Goal: Information Seeking & Learning: Learn about a topic

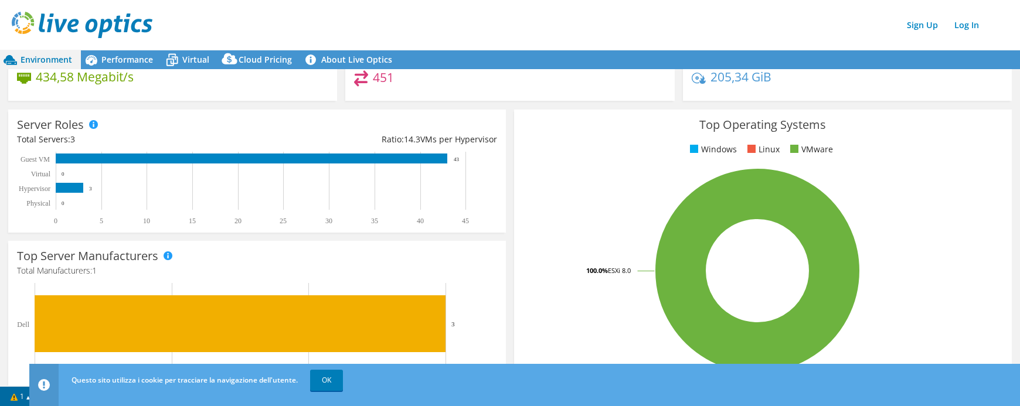
scroll to position [117, 0]
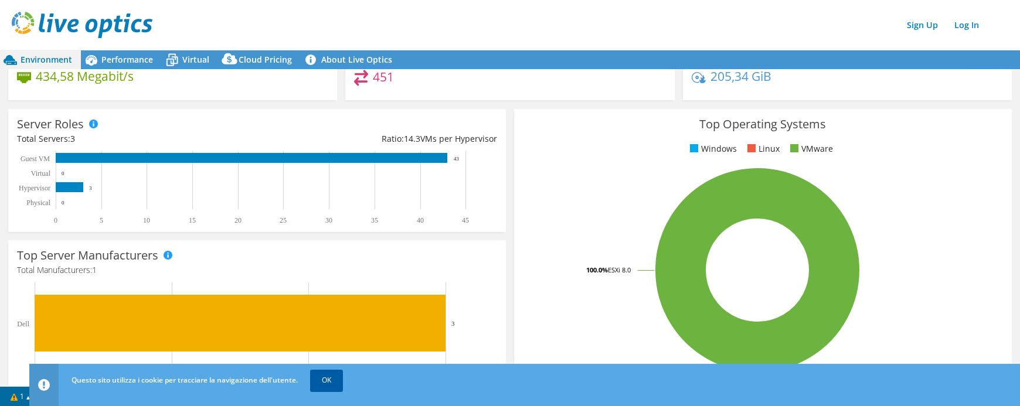
click at [338, 382] on link "OK" at bounding box center [326, 380] width 33 height 21
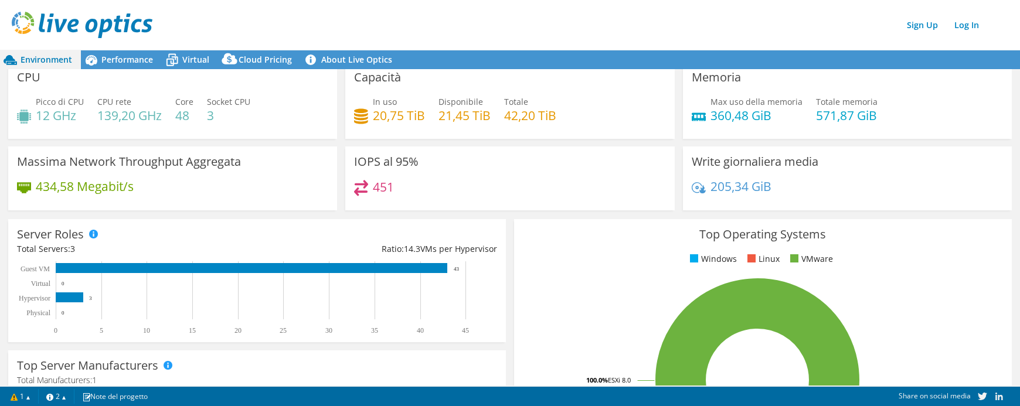
scroll to position [0, 0]
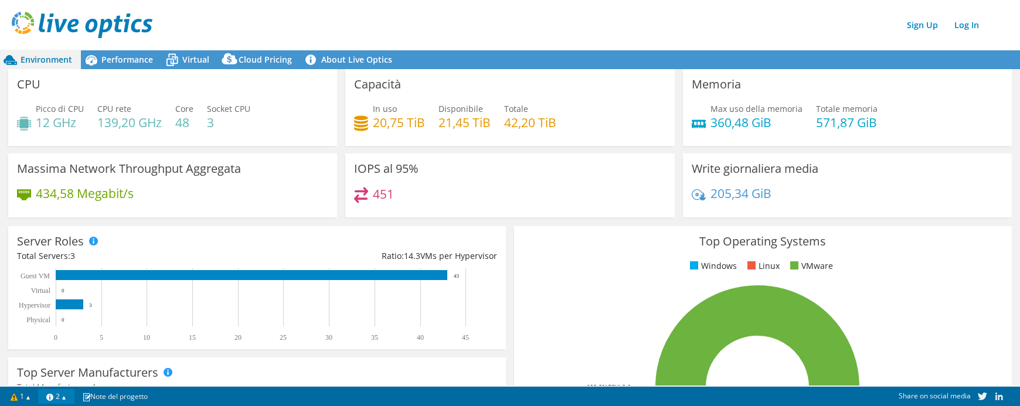
click at [72, 397] on link "2" at bounding box center [56, 396] width 36 height 15
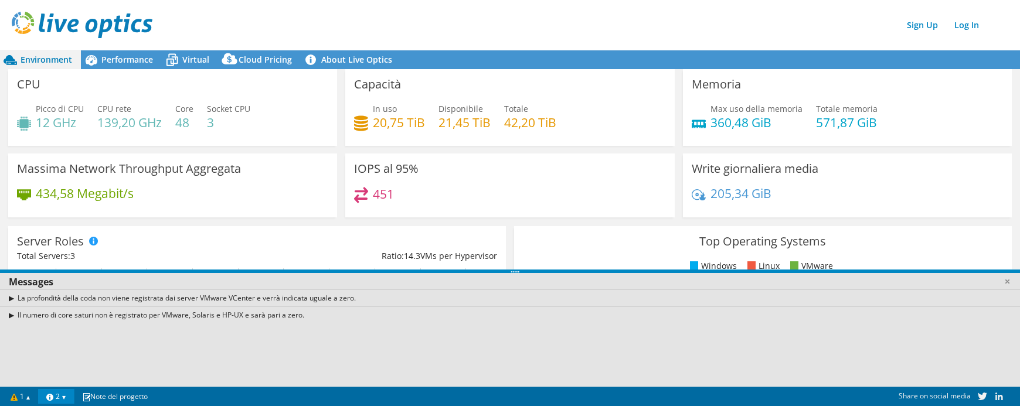
click at [72, 397] on link "2" at bounding box center [56, 396] width 36 height 15
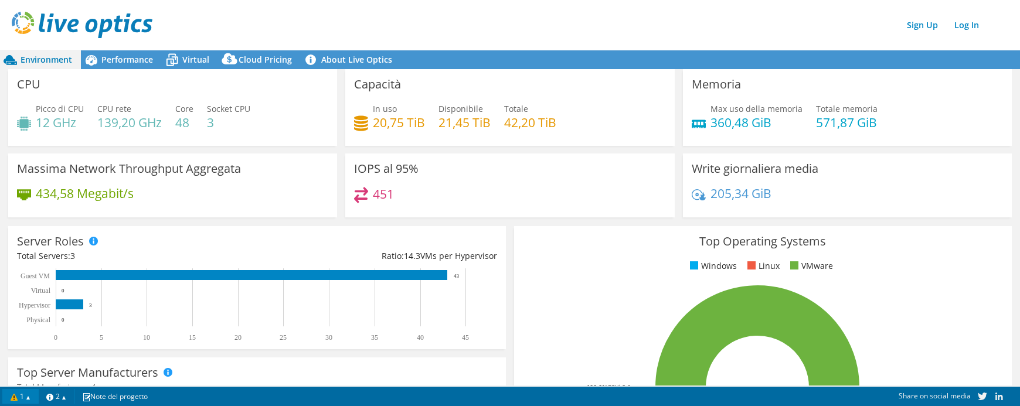
click at [30, 398] on link "1" at bounding box center [20, 396] width 36 height 15
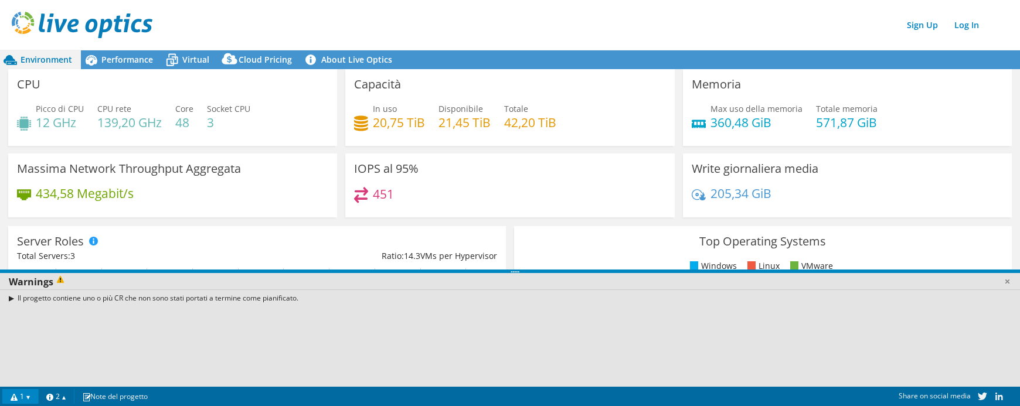
click at [30, 398] on link "1" at bounding box center [20, 396] width 36 height 15
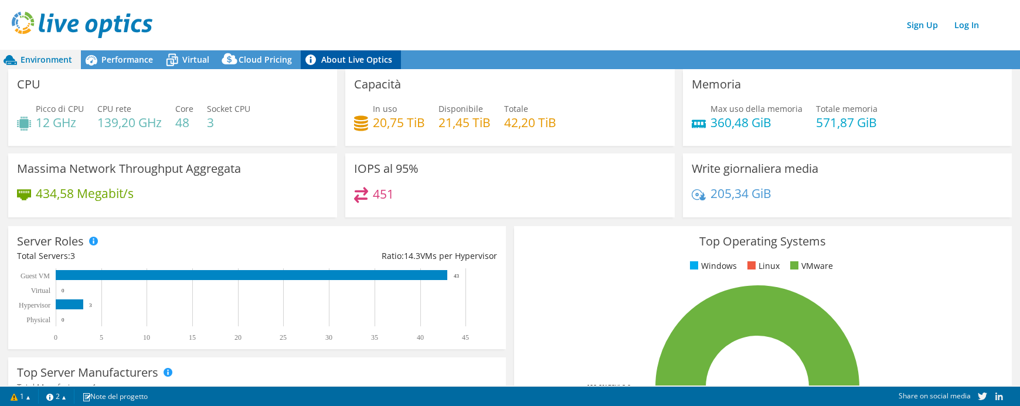
click at [329, 59] on link "About Live Optics" at bounding box center [351, 59] width 100 height 19
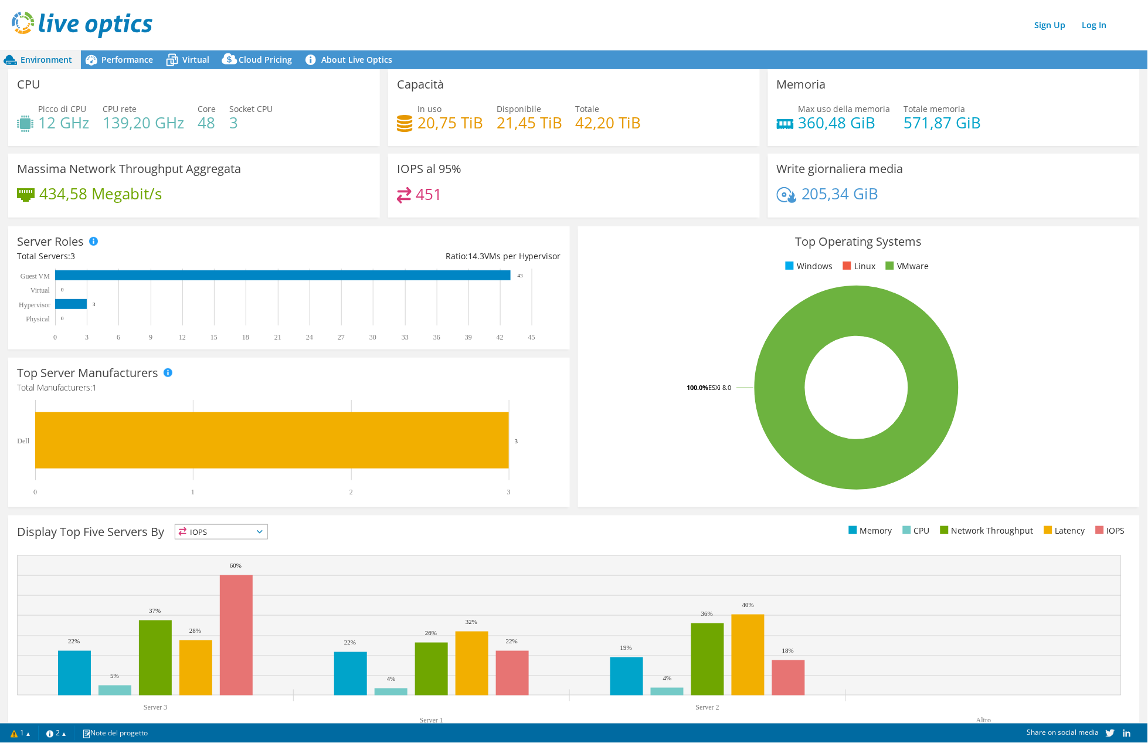
click at [29, 60] on span "Environment" at bounding box center [47, 59] width 52 height 11
click at [38, 60] on span "Environment" at bounding box center [47, 59] width 52 height 11
drag, startPoint x: 38, startPoint y: 60, endPoint x: 30, endPoint y: 64, distance: 8.9
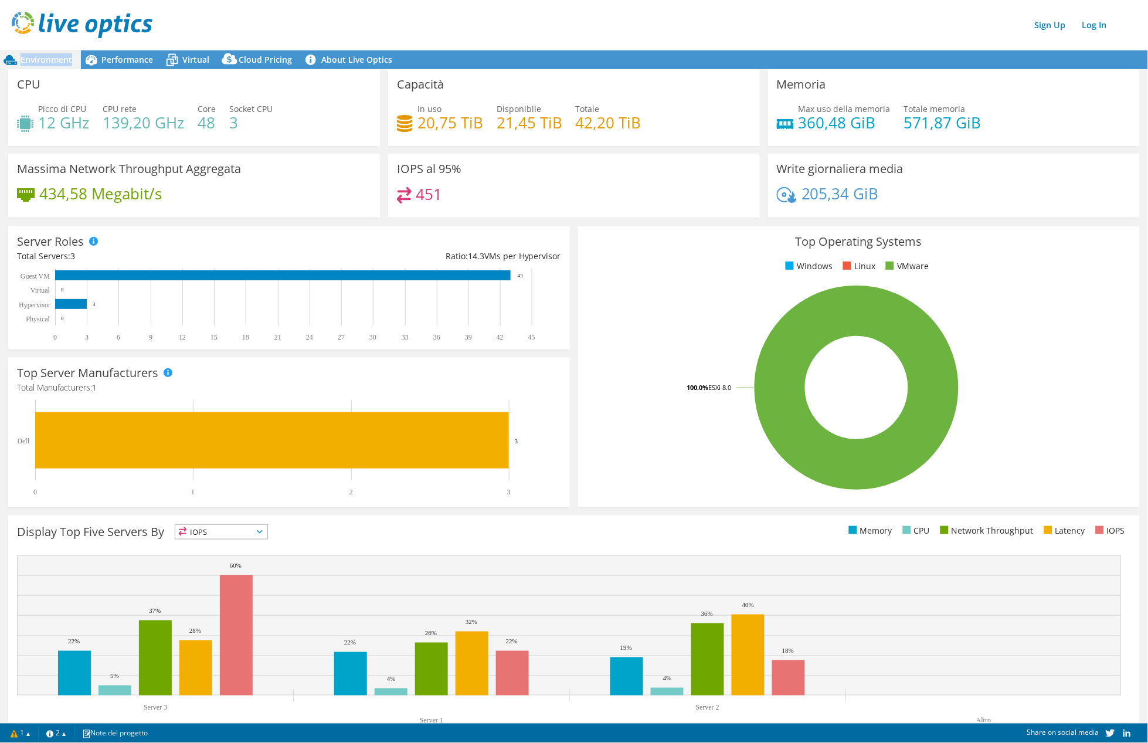
click at [30, 64] on span "Environment" at bounding box center [47, 59] width 52 height 11
click at [125, 59] on span "Performance" at bounding box center [127, 59] width 52 height 11
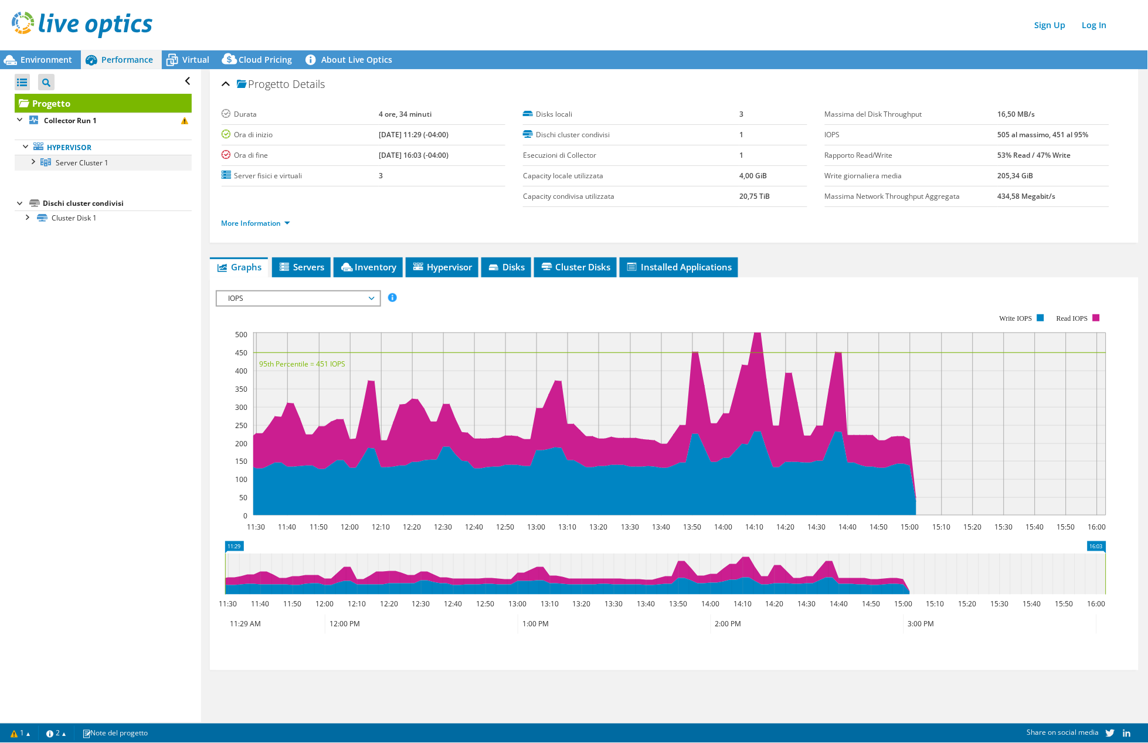
click at [32, 162] on div at bounding box center [32, 161] width 12 height 12
click at [36, 211] on div at bounding box center [38, 207] width 12 height 12
click at [38, 195] on div at bounding box center [38, 192] width 12 height 12
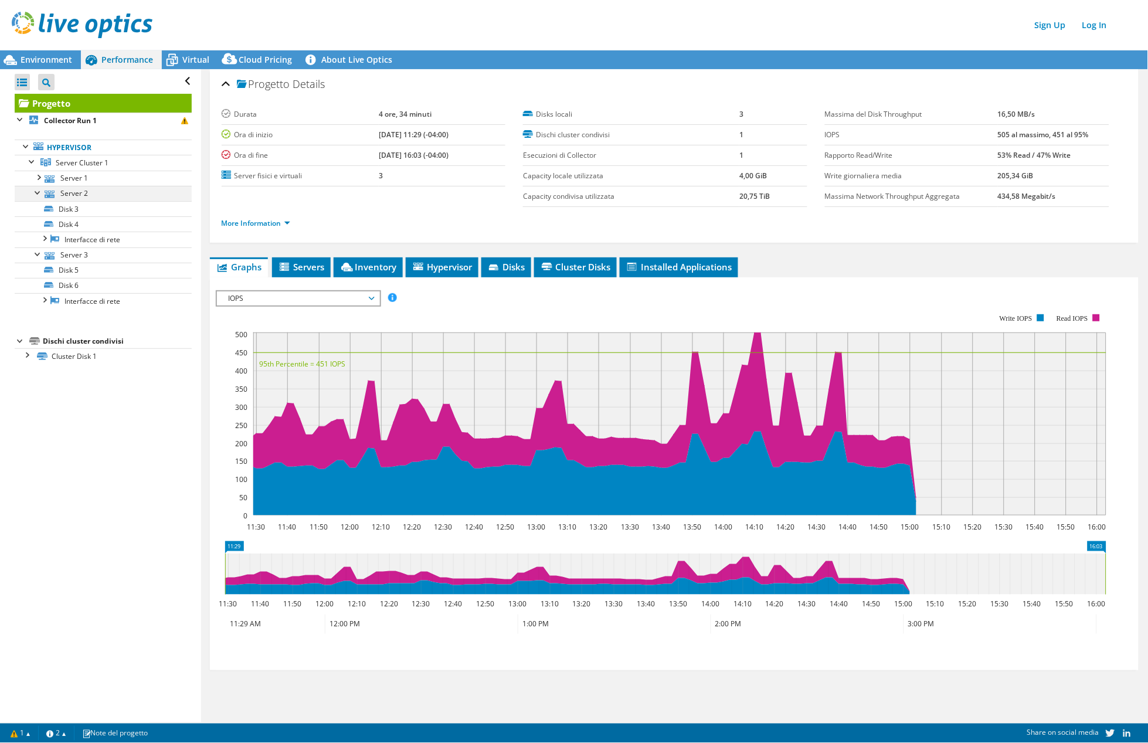
click at [38, 193] on div at bounding box center [38, 192] width 12 height 12
click at [35, 208] on div at bounding box center [38, 207] width 12 height 12
click at [307, 270] on span "Servers" at bounding box center [301, 267] width 47 height 12
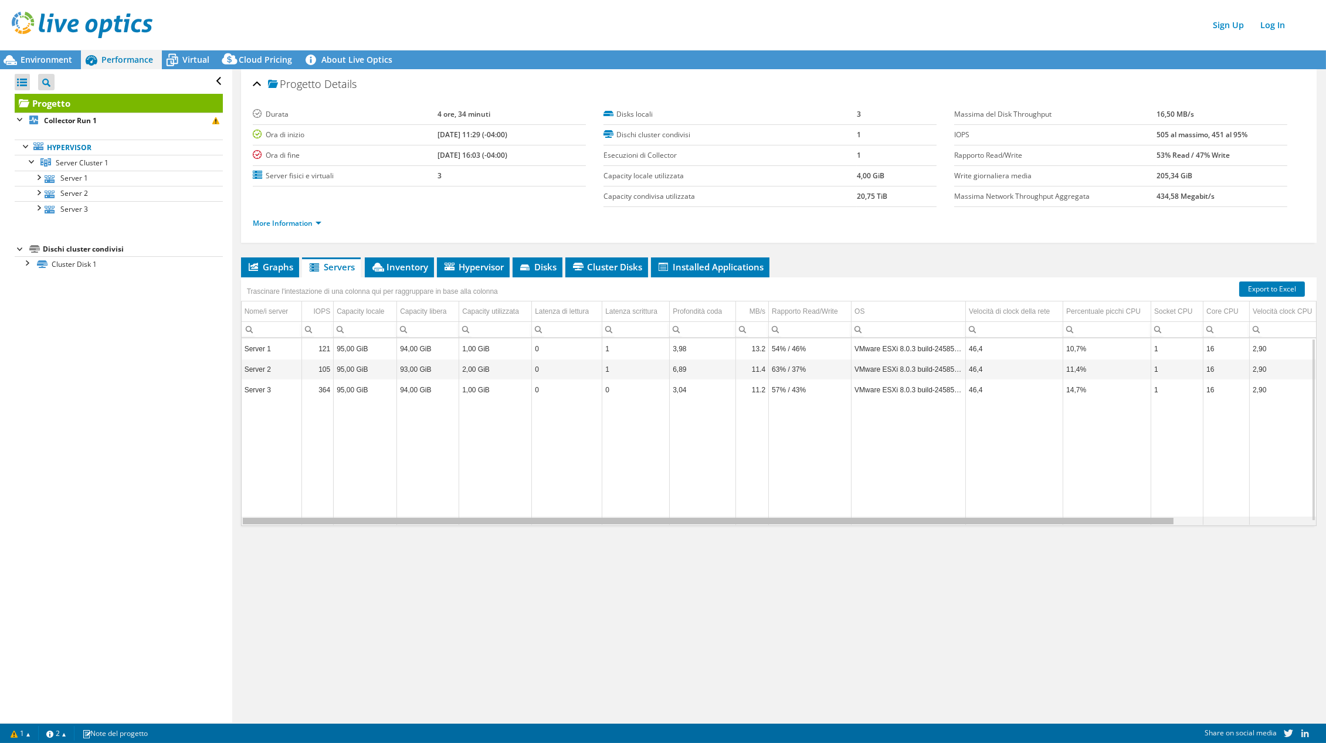
drag, startPoint x: 1145, startPoint y: 522, endPoint x: 983, endPoint y: 508, distance: 162.4
click at [983, 406] on body "Sign Up Log In This project has been archived. No changes can be made, and grap…" at bounding box center [663, 371] width 1326 height 743
click at [31, 262] on div at bounding box center [27, 262] width 12 height 12
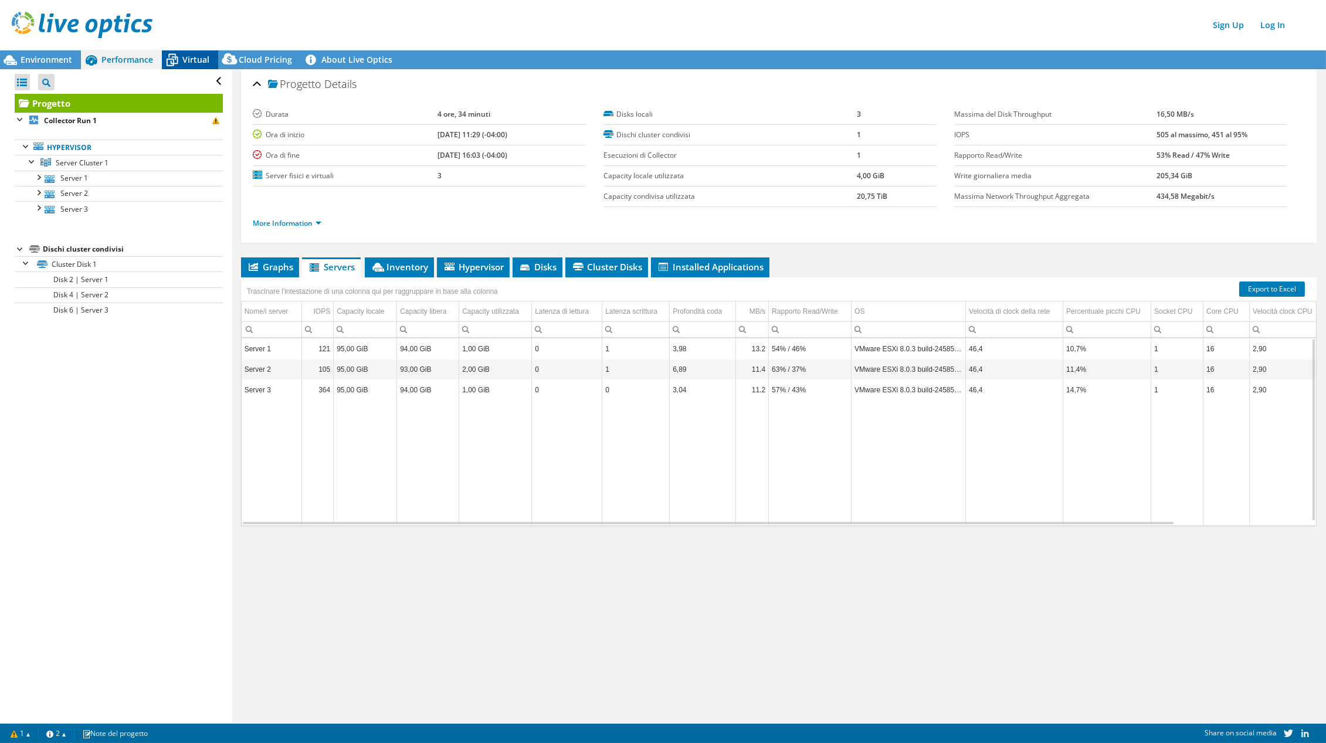
click at [186, 62] on span "Virtual" at bounding box center [195, 59] width 27 height 11
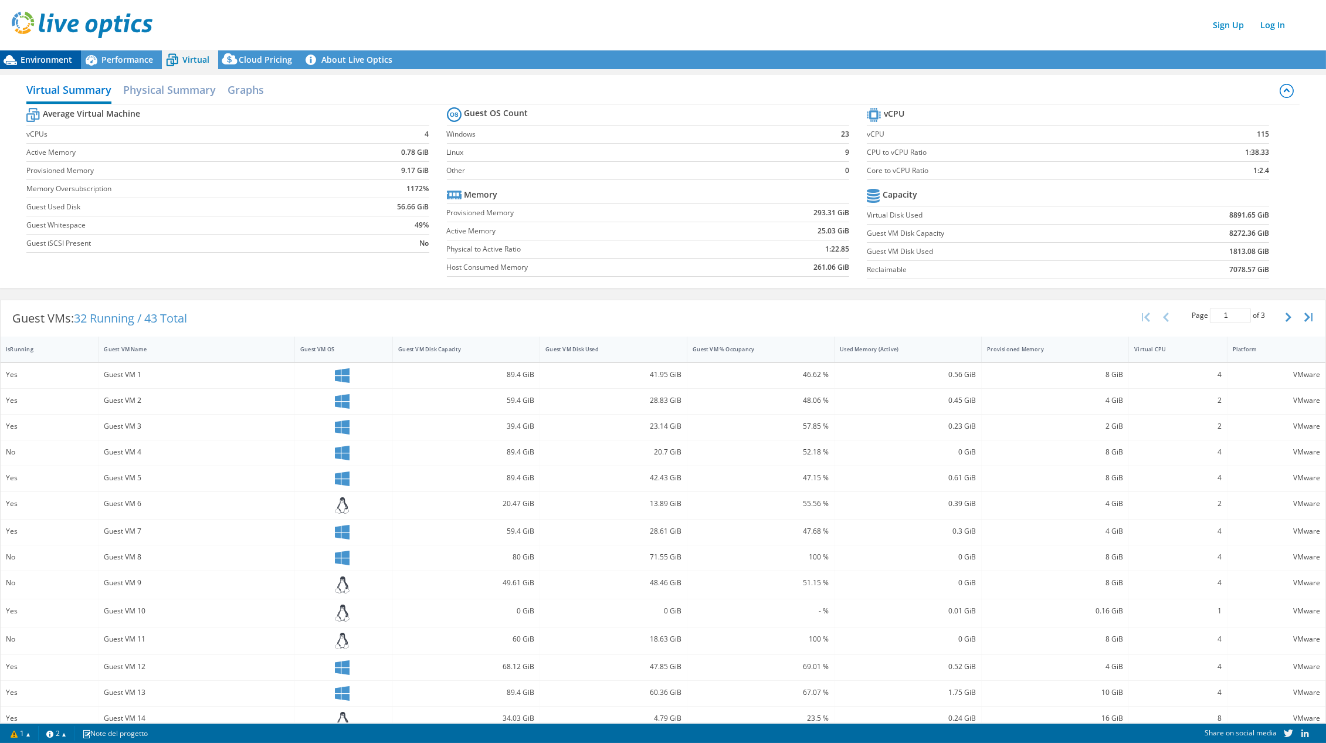
click at [62, 57] on span "Environment" at bounding box center [47, 59] width 52 height 11
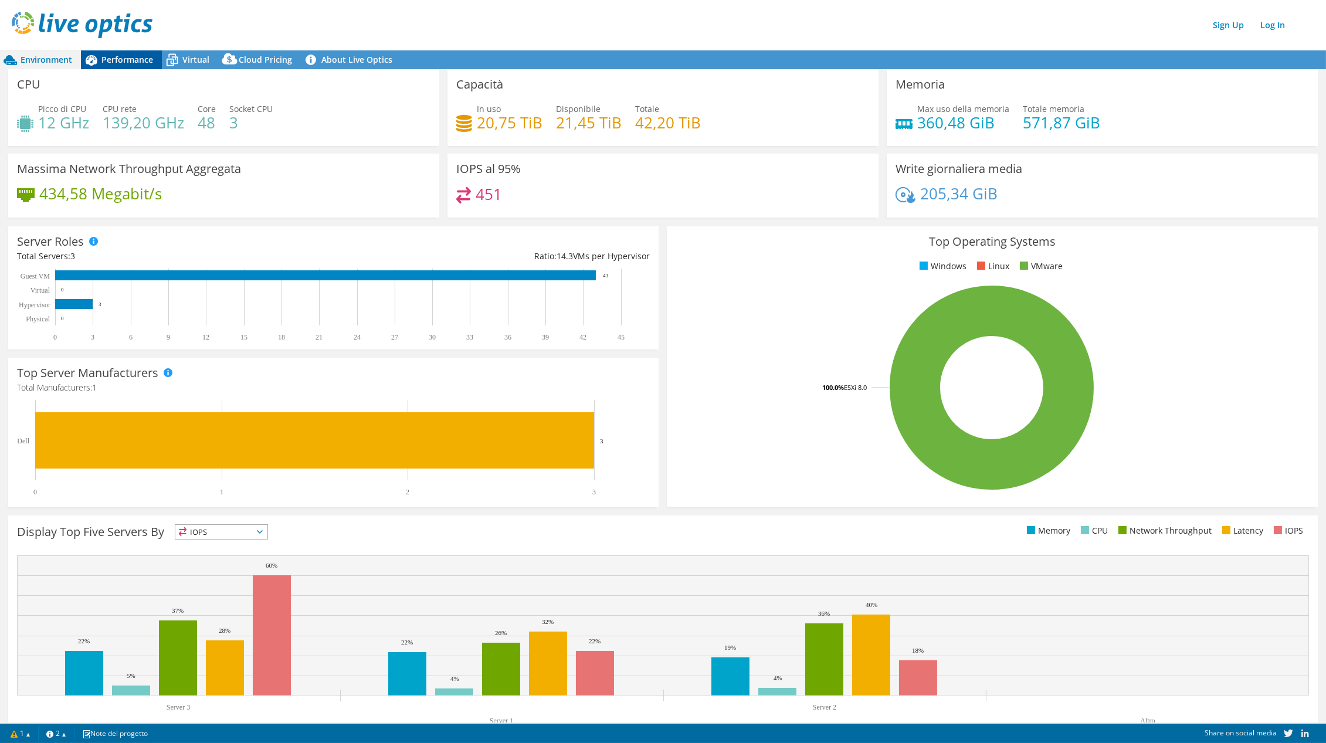
click at [145, 56] on span "Performance" at bounding box center [127, 59] width 52 height 11
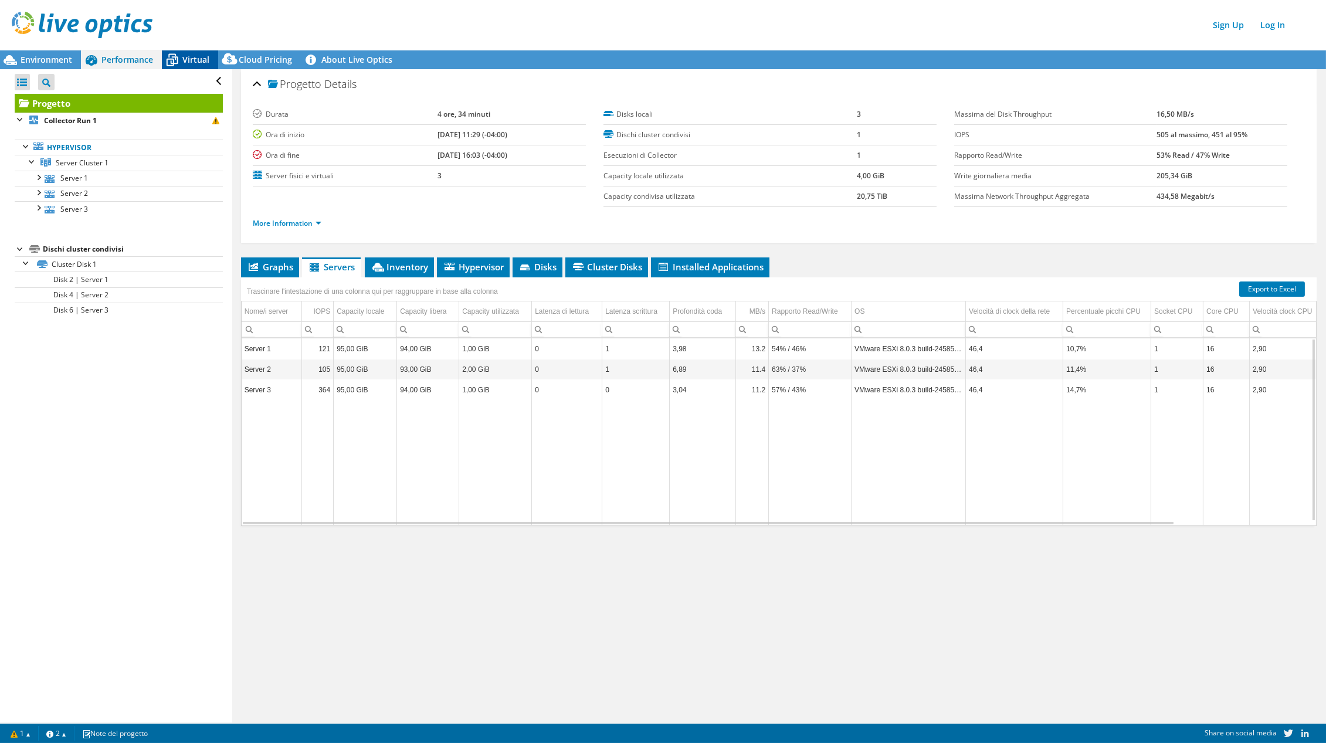
click at [184, 60] on span "Virtual" at bounding box center [195, 59] width 27 height 11
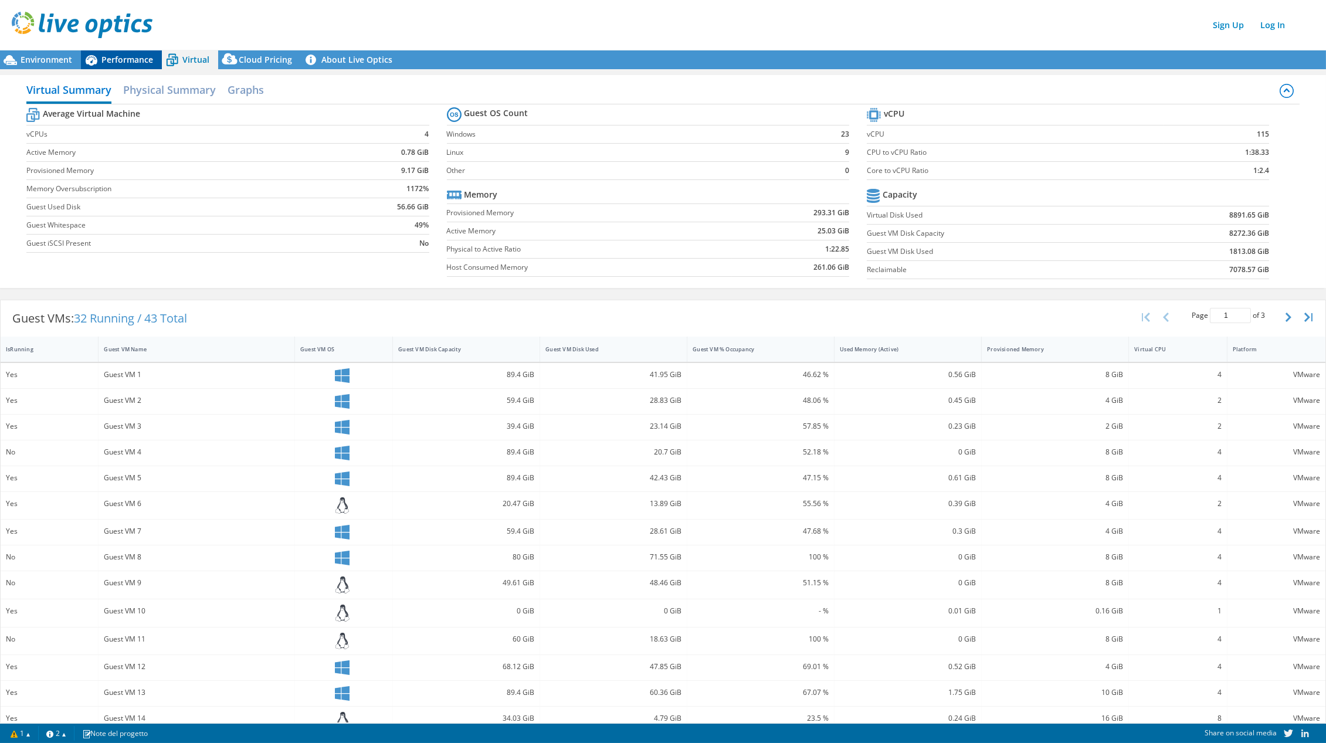
click at [121, 61] on span "Performance" at bounding box center [127, 59] width 52 height 11
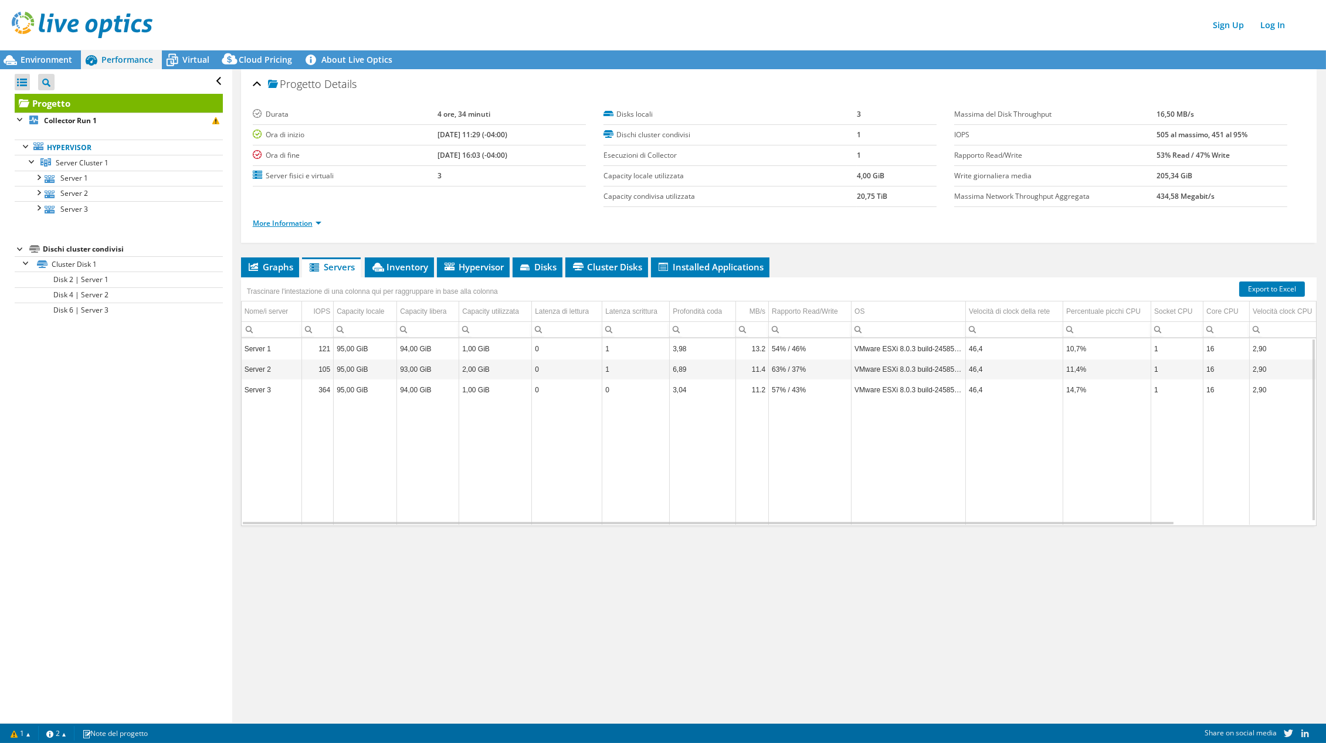
click at [294, 225] on link "More Information" at bounding box center [287, 223] width 69 height 10
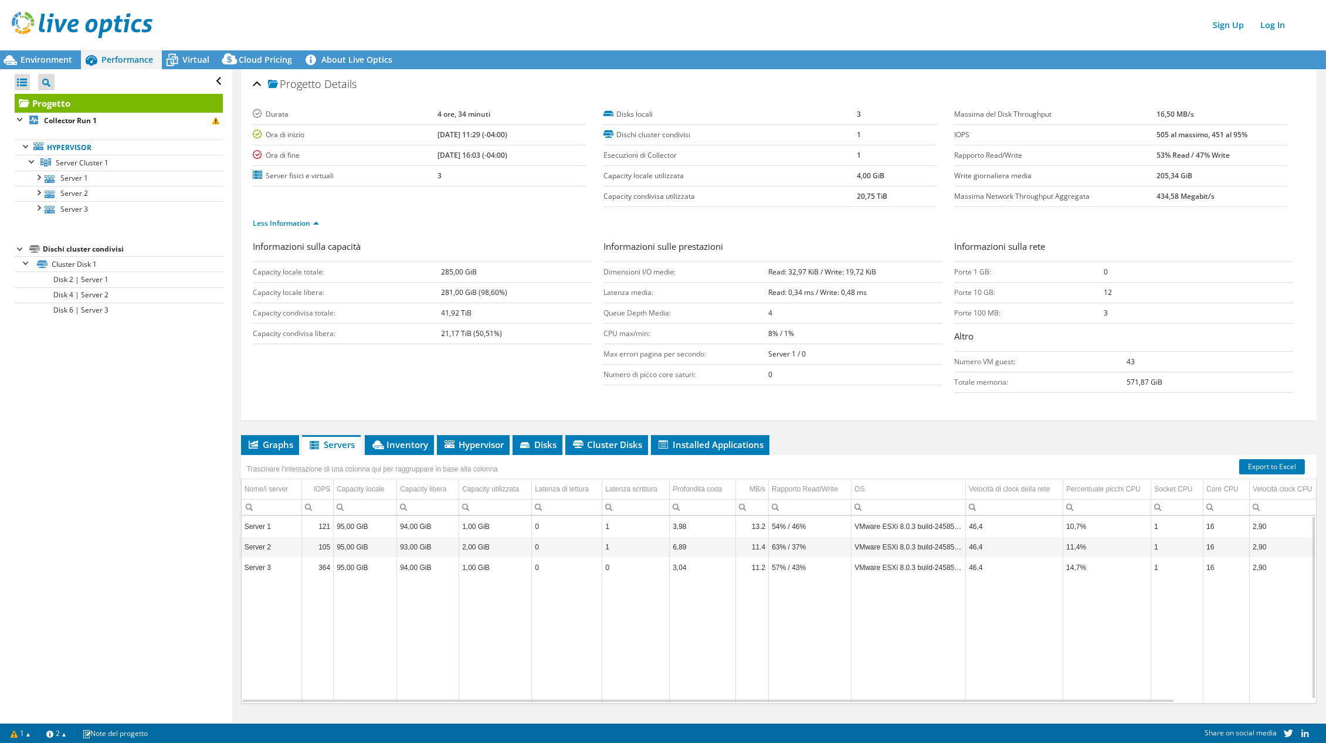
click at [878, 399] on form "Informazioni sulla capacità Capacity locale totale: 285,00 GiB Capacity locale …" at bounding box center [779, 321] width 1052 height 163
click at [195, 57] on span "Virtual" at bounding box center [195, 59] width 27 height 11
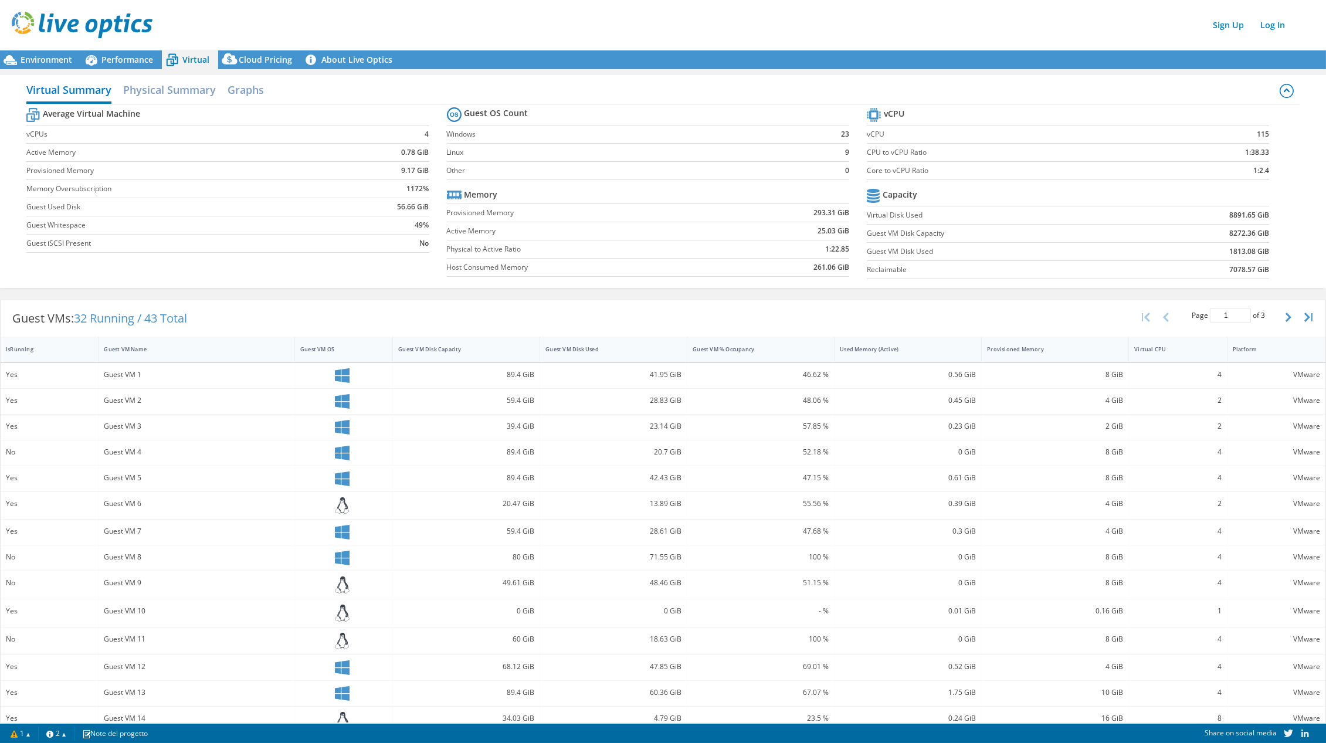
scroll to position [26, 0]
click at [138, 64] on span "Performance" at bounding box center [127, 59] width 52 height 11
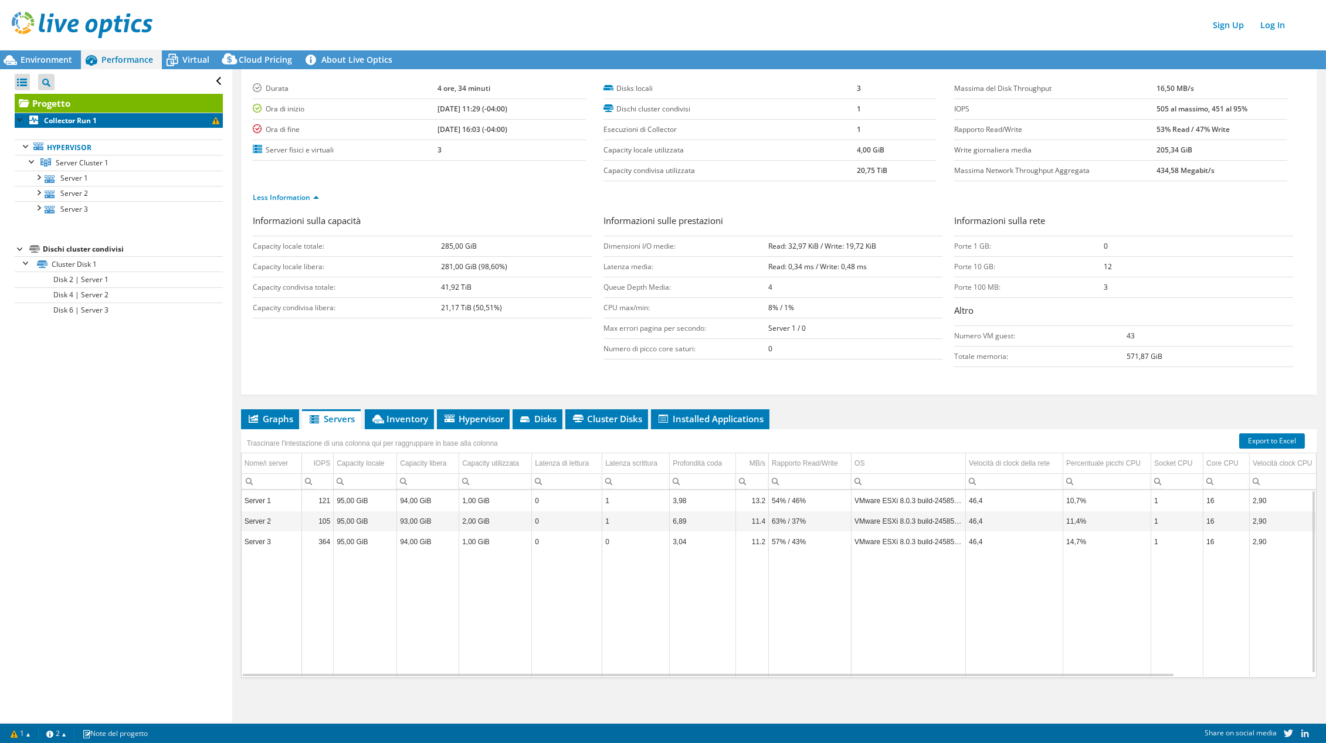
click at [212, 122] on span at bounding box center [215, 120] width 7 height 7
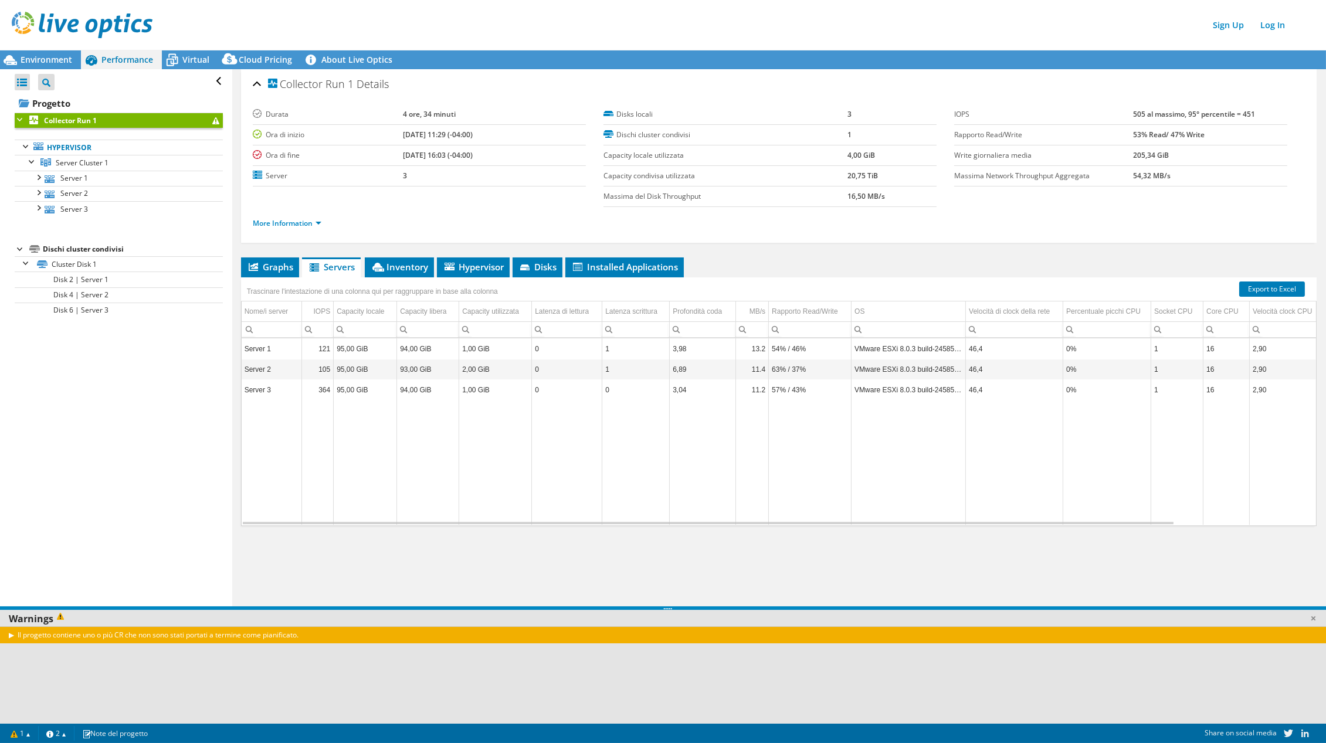
click at [212, 122] on span at bounding box center [215, 120] width 7 height 7
click at [55, 60] on span "Environment" at bounding box center [47, 59] width 52 height 11
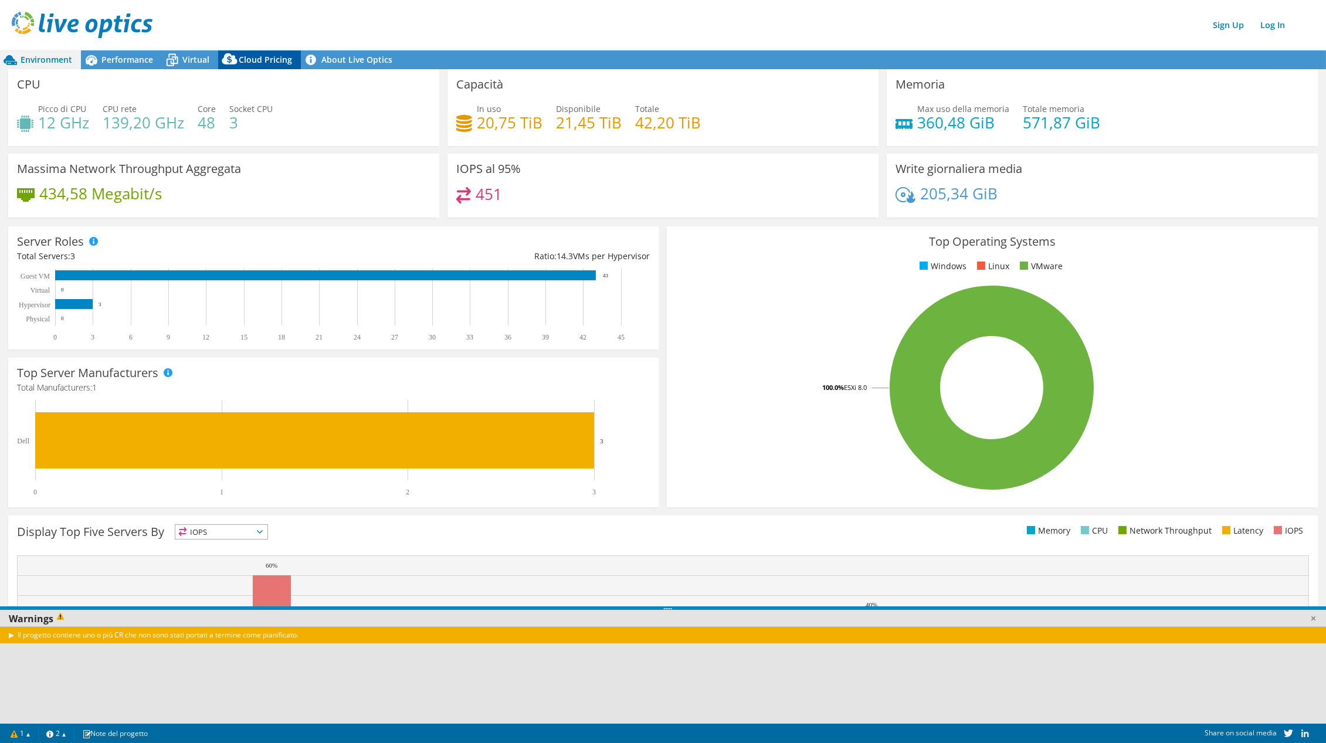
click at [278, 62] on span "Cloud Pricing" at bounding box center [265, 59] width 53 height 11
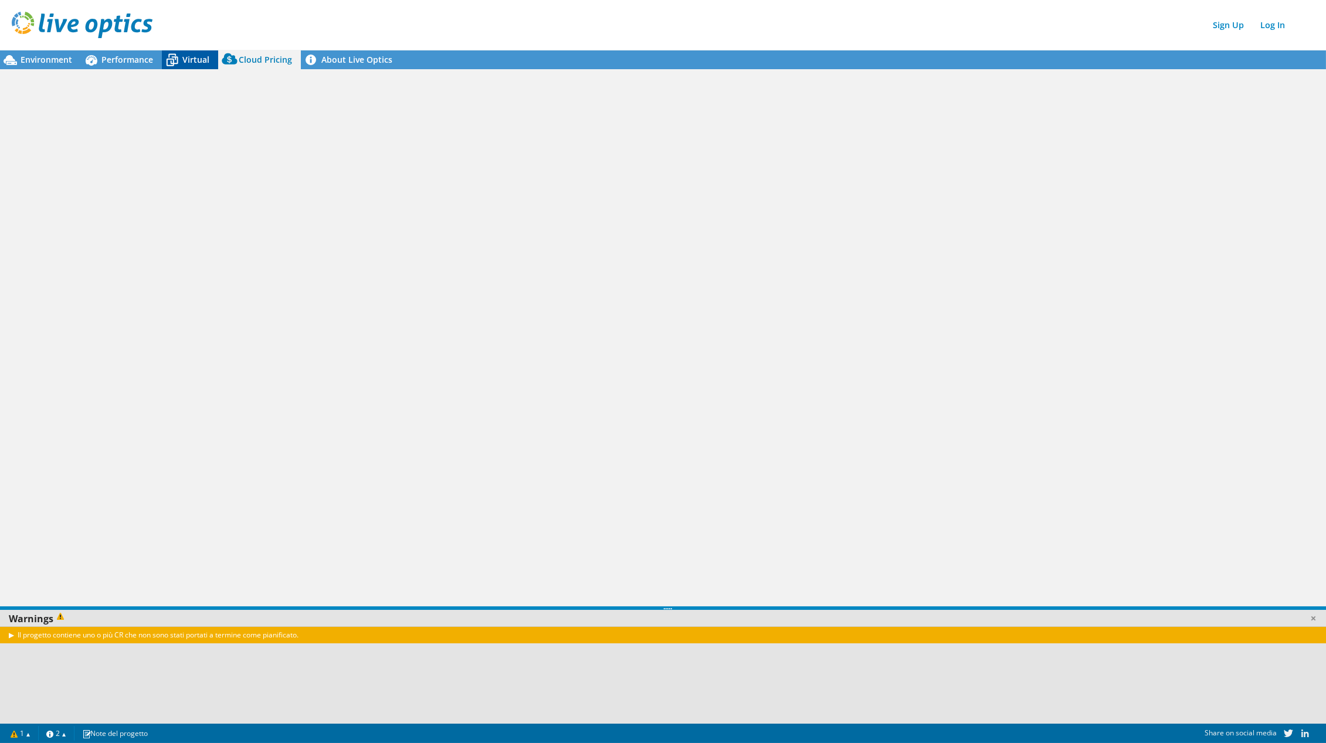
click at [191, 56] on span "Virtual" at bounding box center [195, 59] width 27 height 11
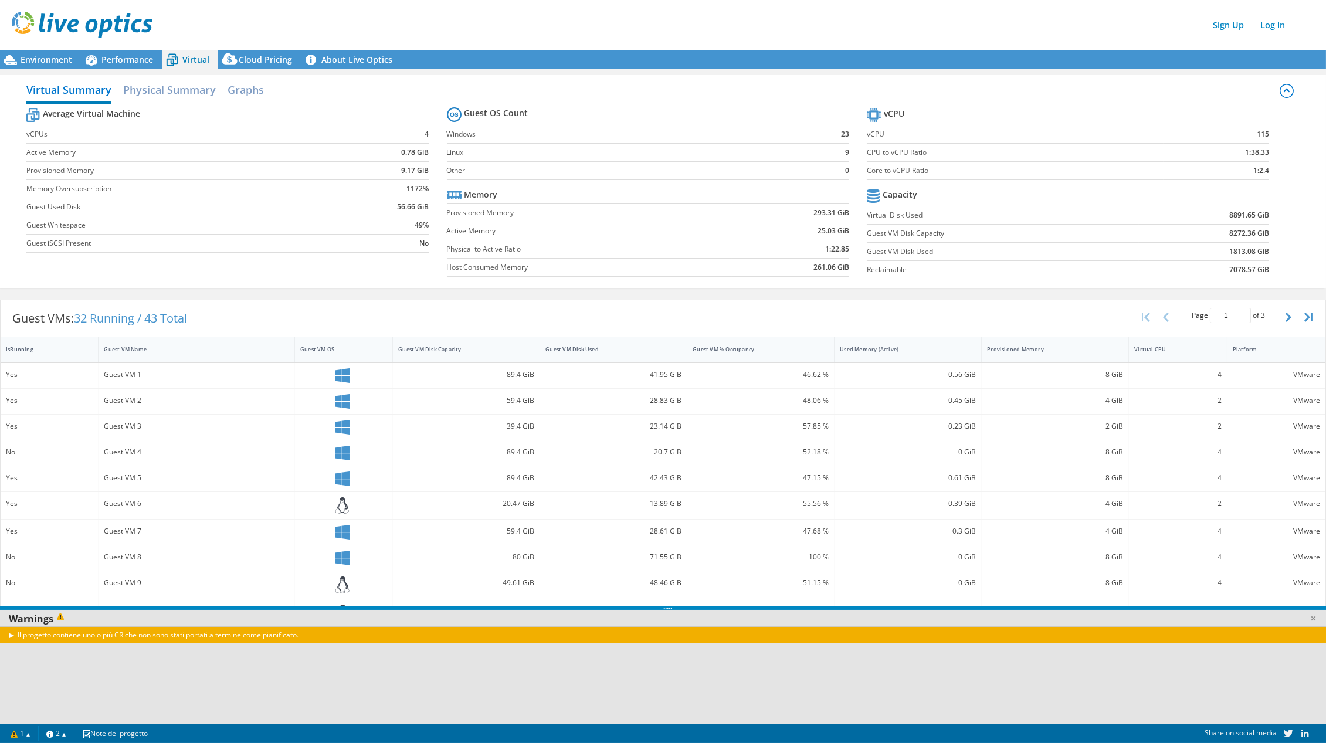
click at [1020, 406] on div "Il progetto contiene uno o più CR che non sono stati portati a termine come pia…" at bounding box center [667, 674] width 1335 height 97
click at [196, 93] on h2 "Physical Summary" at bounding box center [169, 91] width 93 height 26
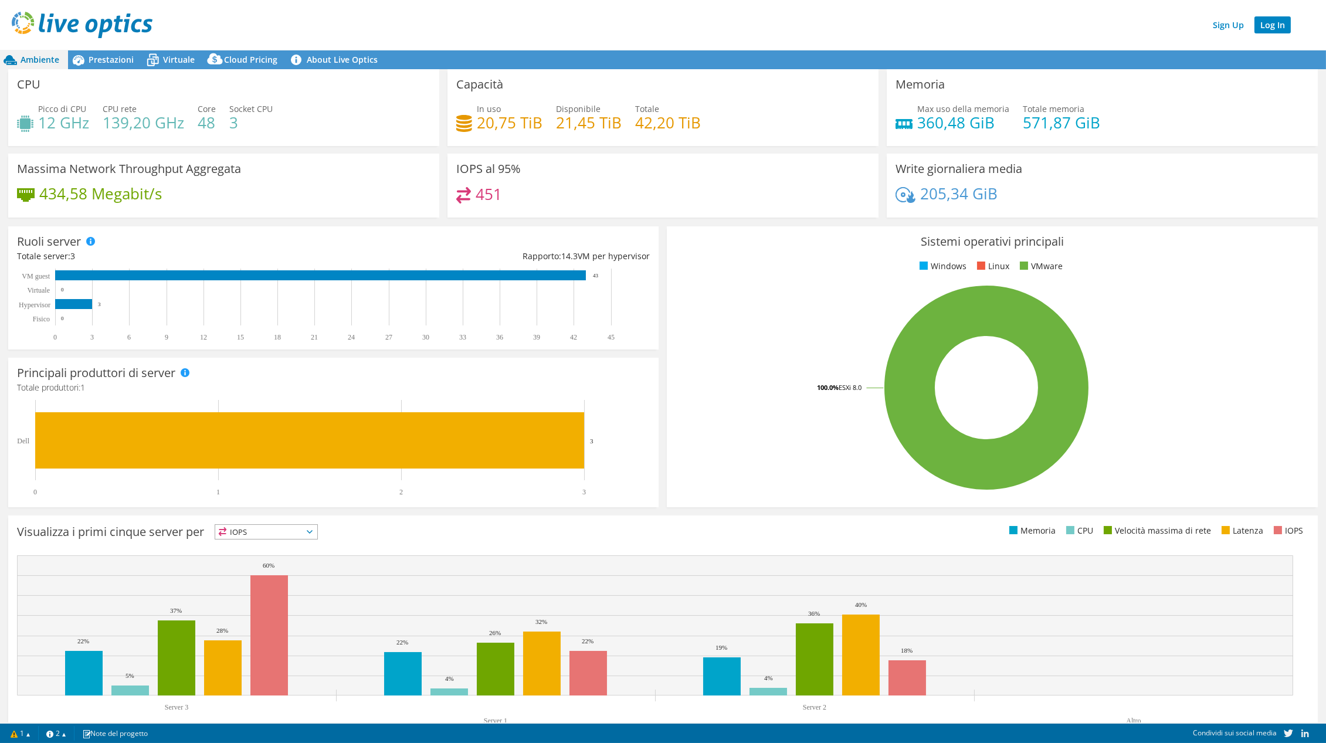
click at [1278, 26] on link "Log In" at bounding box center [1272, 24] width 36 height 17
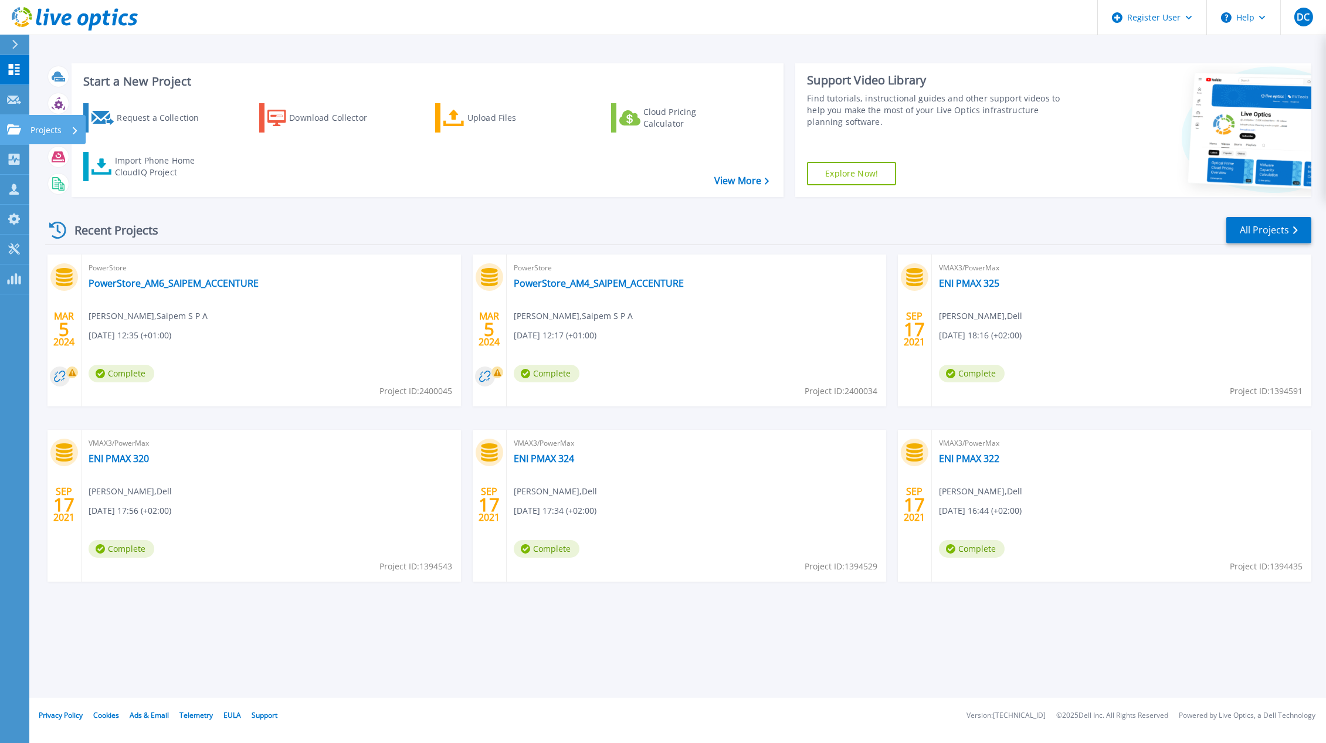
click at [42, 130] on p "Projects" at bounding box center [45, 130] width 31 height 30
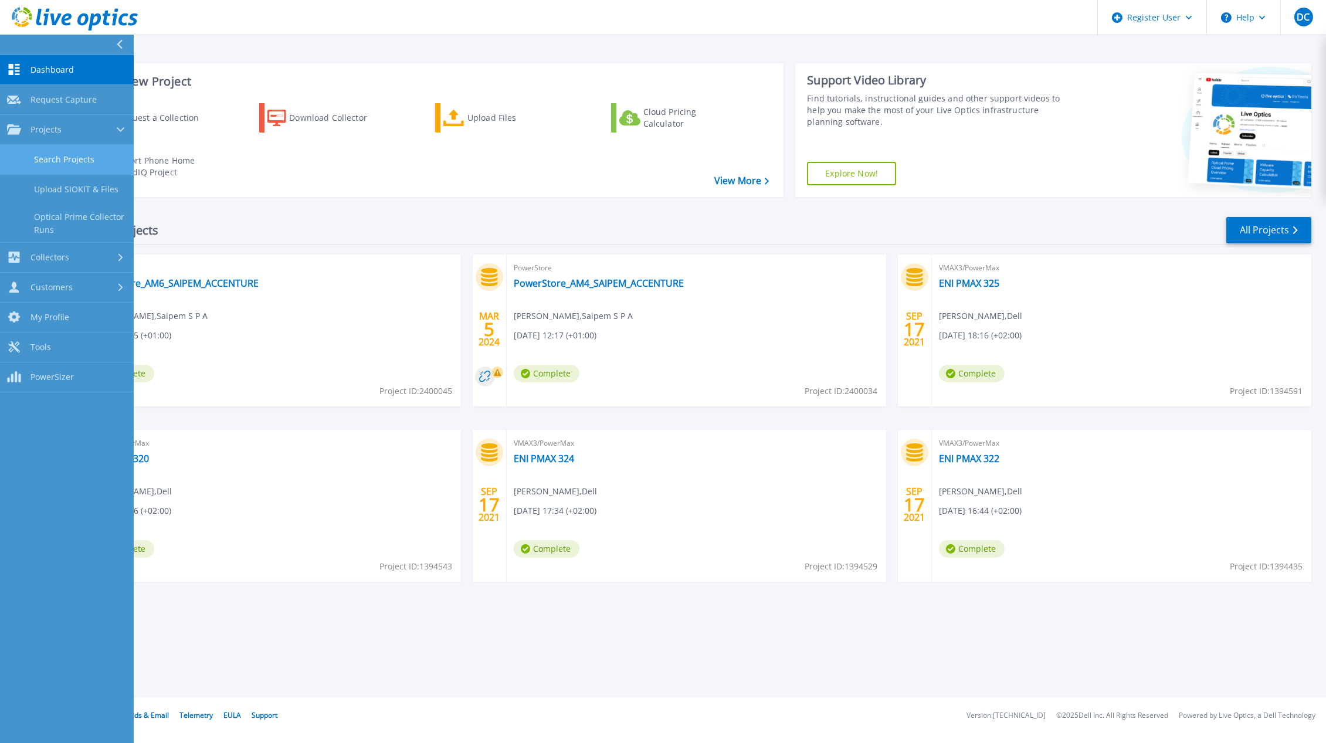
click at [60, 155] on link "Search Projects" at bounding box center [67, 160] width 134 height 30
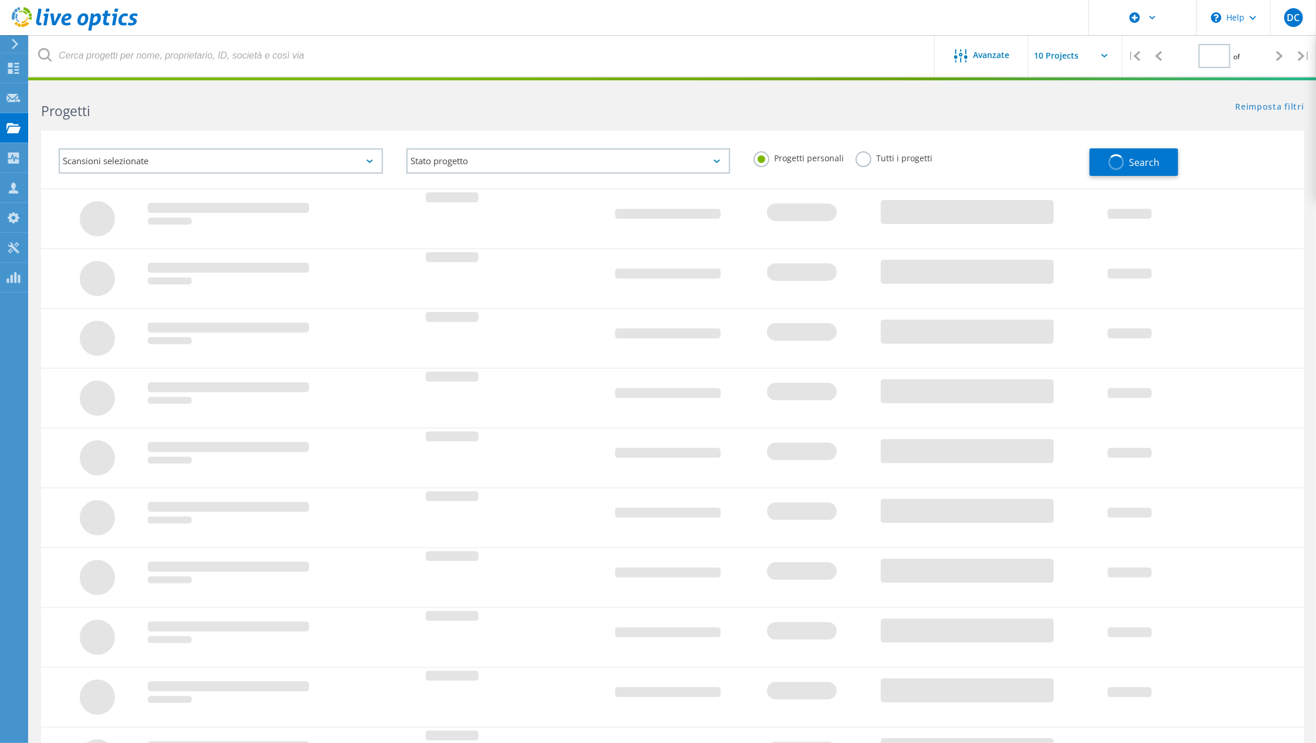
type input "1"
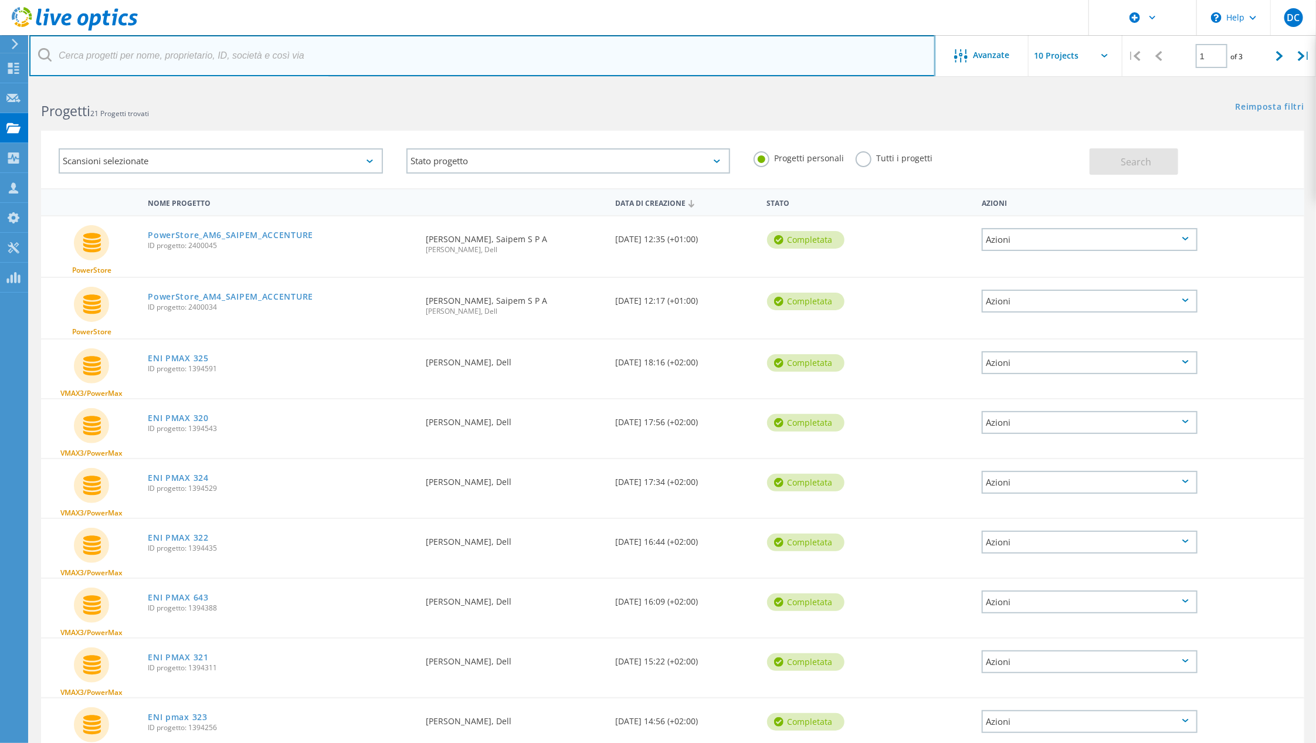
click at [243, 59] on input "text" at bounding box center [482, 55] width 906 height 41
paste input "3045622"
type input "3045622"
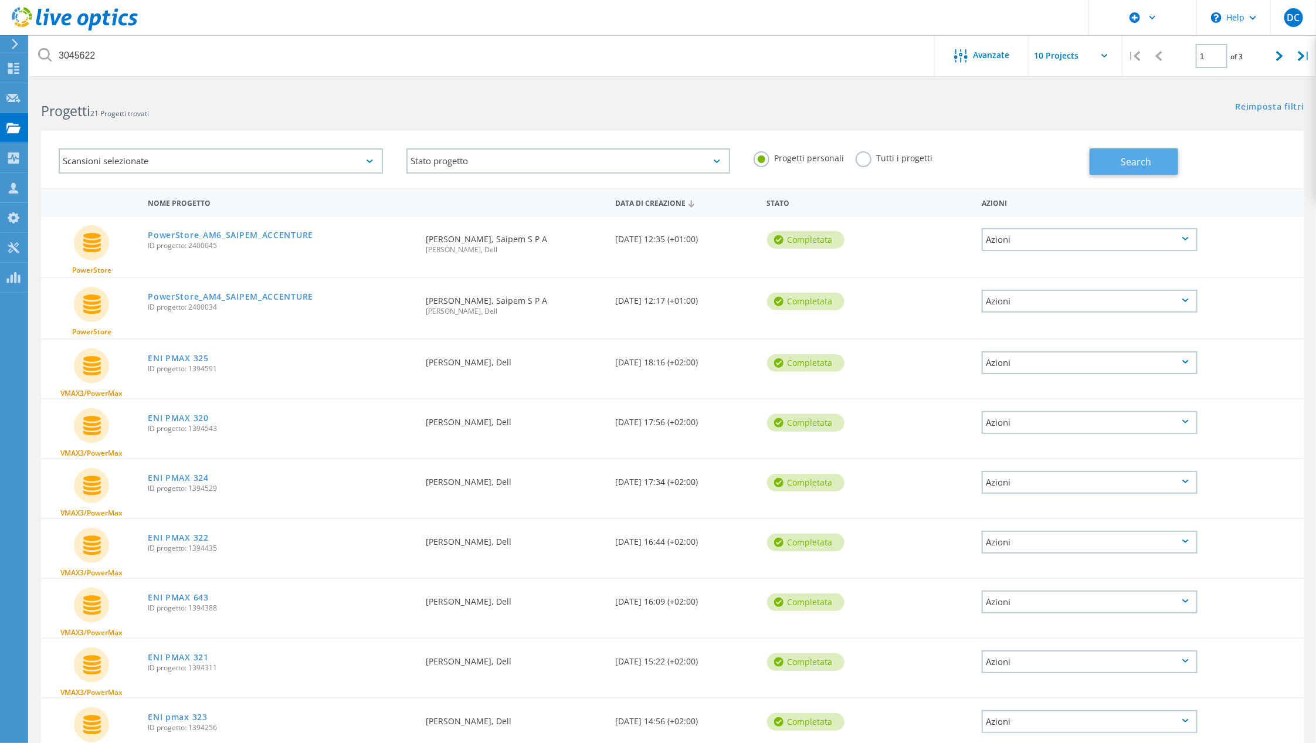
click at [1134, 162] on span "Search" at bounding box center [1136, 161] width 30 height 13
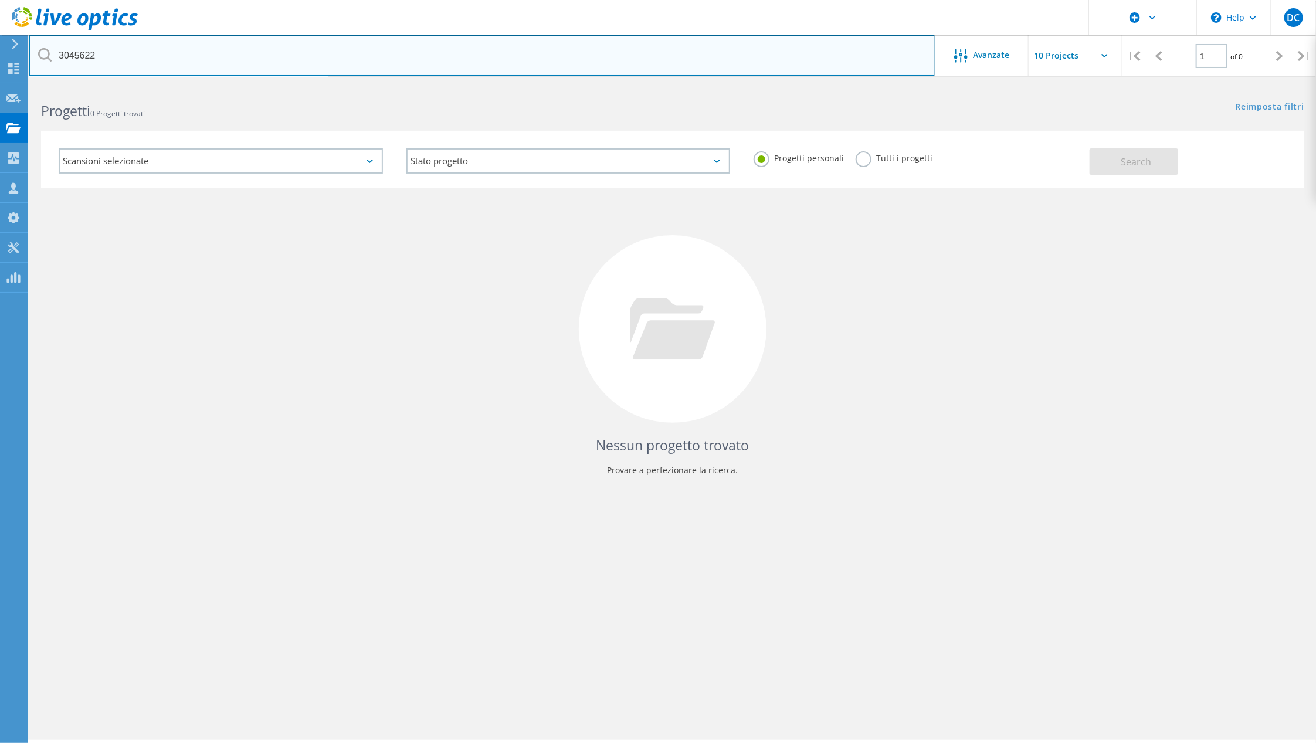
click at [77, 56] on input "3045622" at bounding box center [482, 55] width 906 height 41
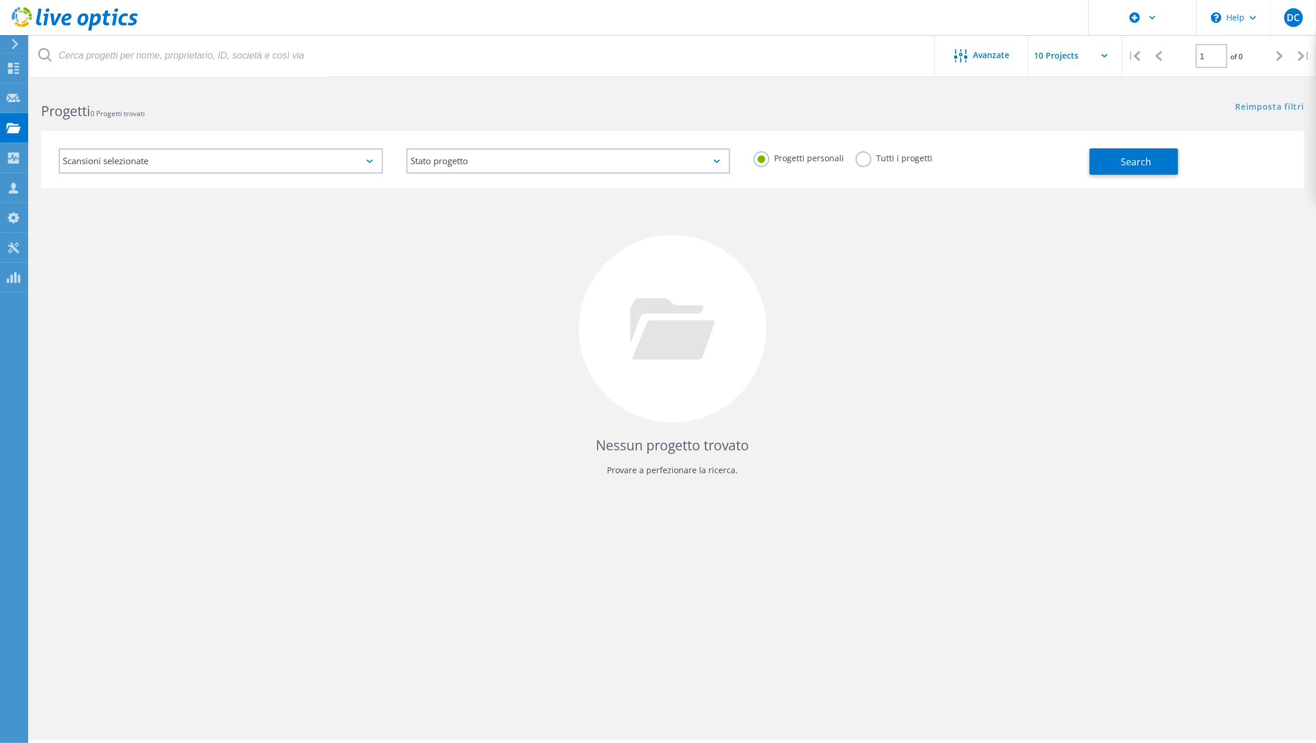
click at [898, 160] on label "Tutti i progetti" at bounding box center [893, 156] width 77 height 11
click at [0, 0] on input "Tutti i progetti" at bounding box center [0, 0] width 0 height 0
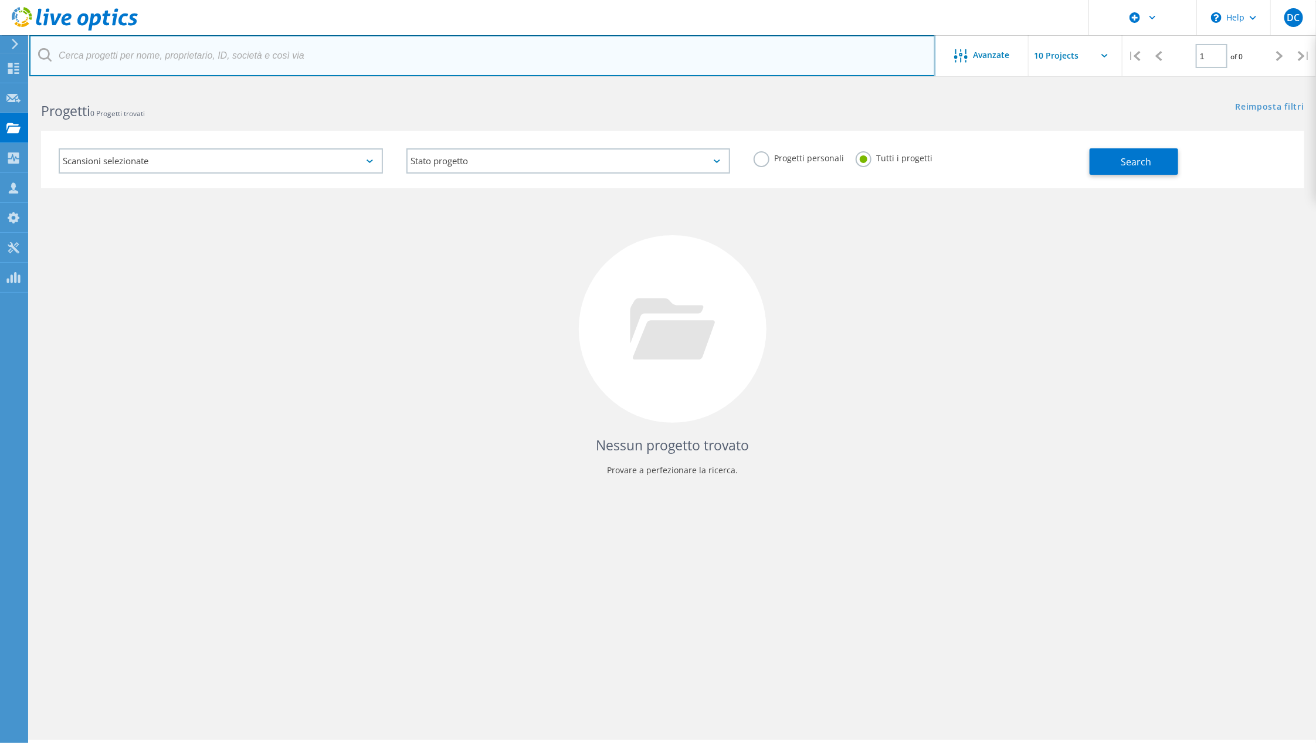
click at [204, 72] on input "text" at bounding box center [482, 55] width 906 height 41
paste input "3045622"
type input "3045622"
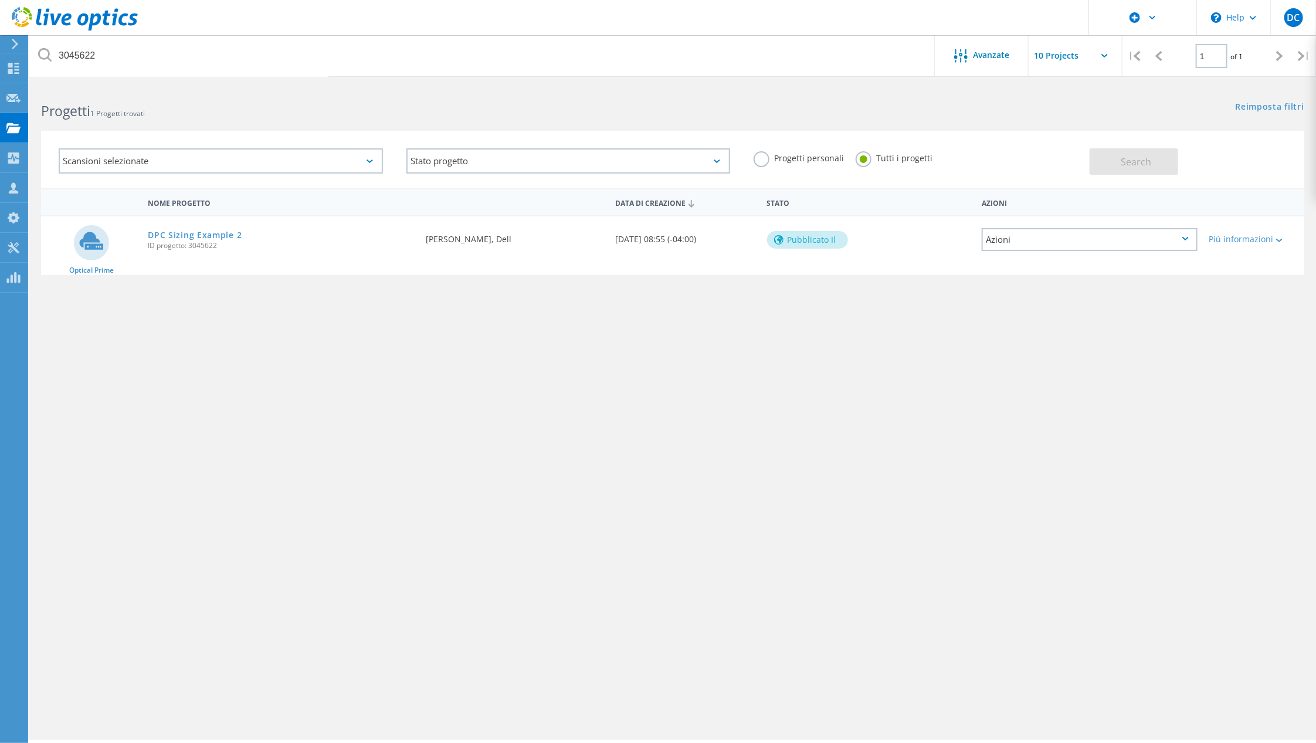
click at [1188, 242] on div "Azioni" at bounding box center [1089, 239] width 216 height 23
click at [1274, 238] on div at bounding box center [1277, 239] width 9 height 7
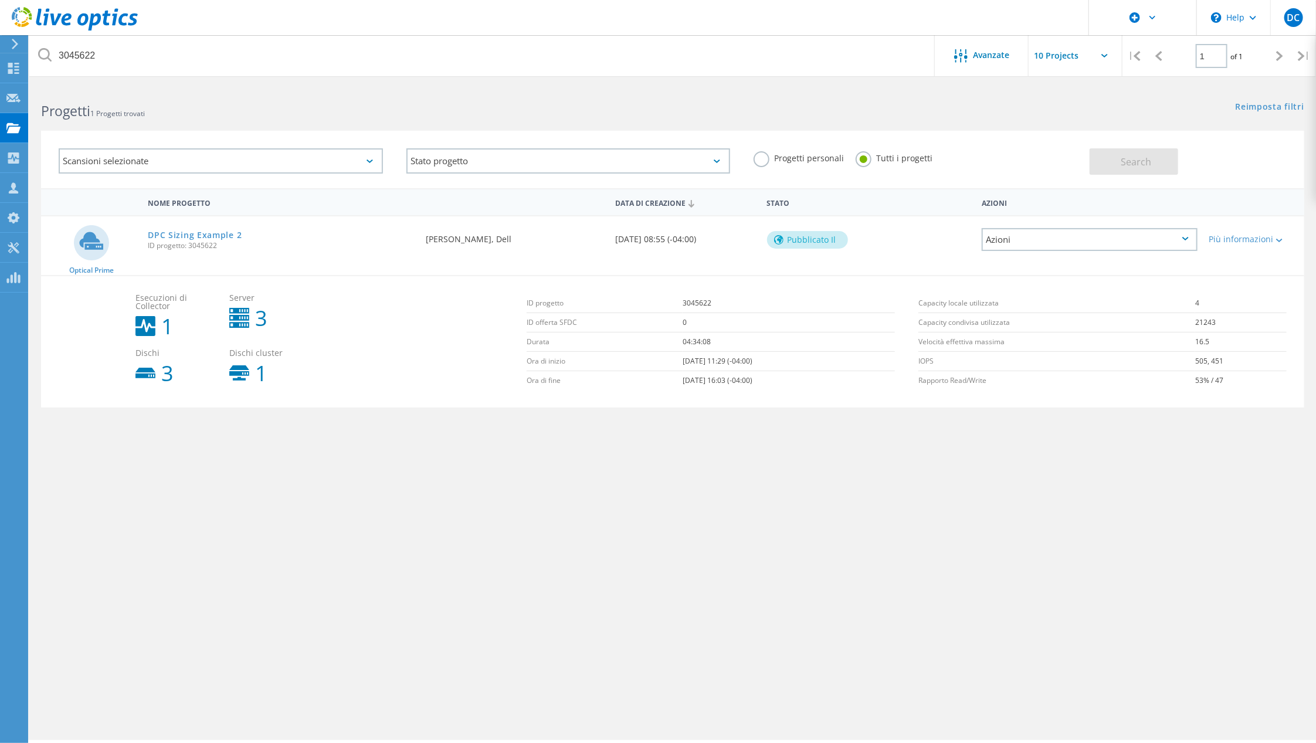
click at [1176, 236] on div "Azioni" at bounding box center [1089, 239] width 216 height 23
click at [13, 282] on icon at bounding box center [13, 277] width 14 height 11
click at [13, 250] on use at bounding box center [13, 247] width 11 height 11
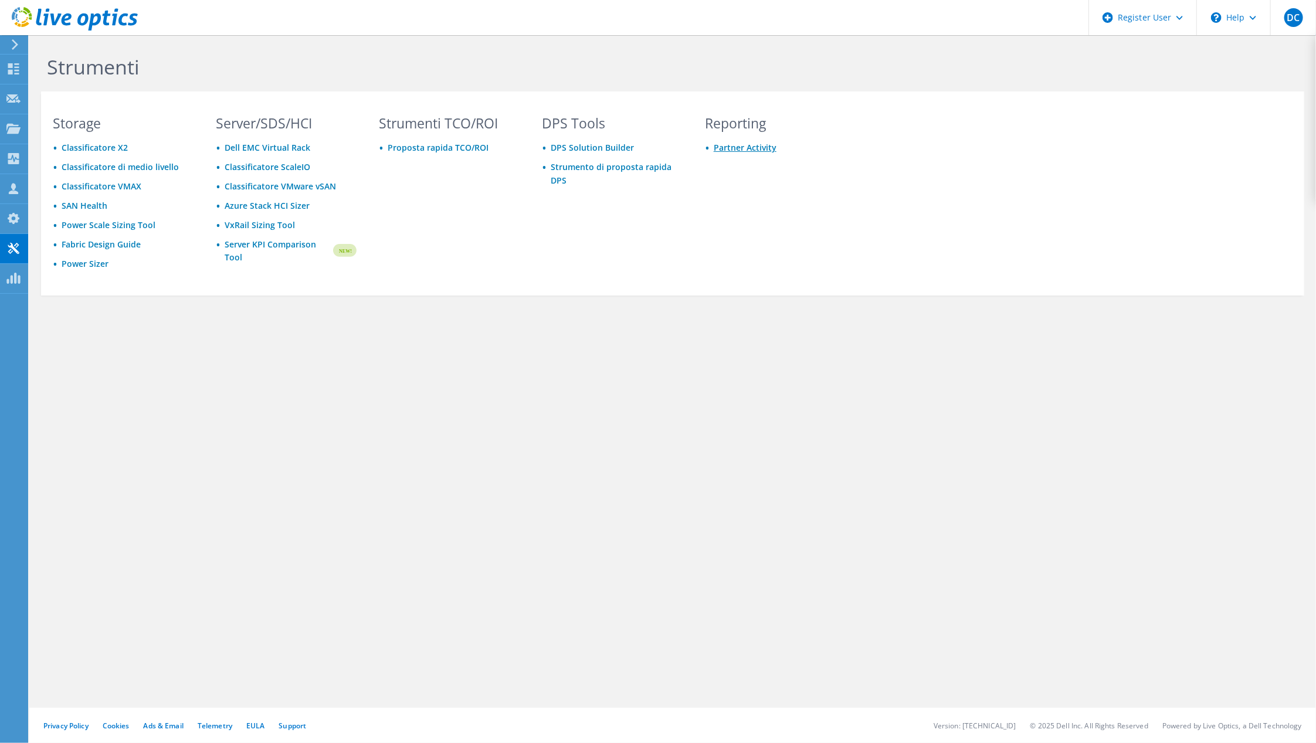
click at [748, 144] on link "Partner Activity" at bounding box center [745, 147] width 63 height 11
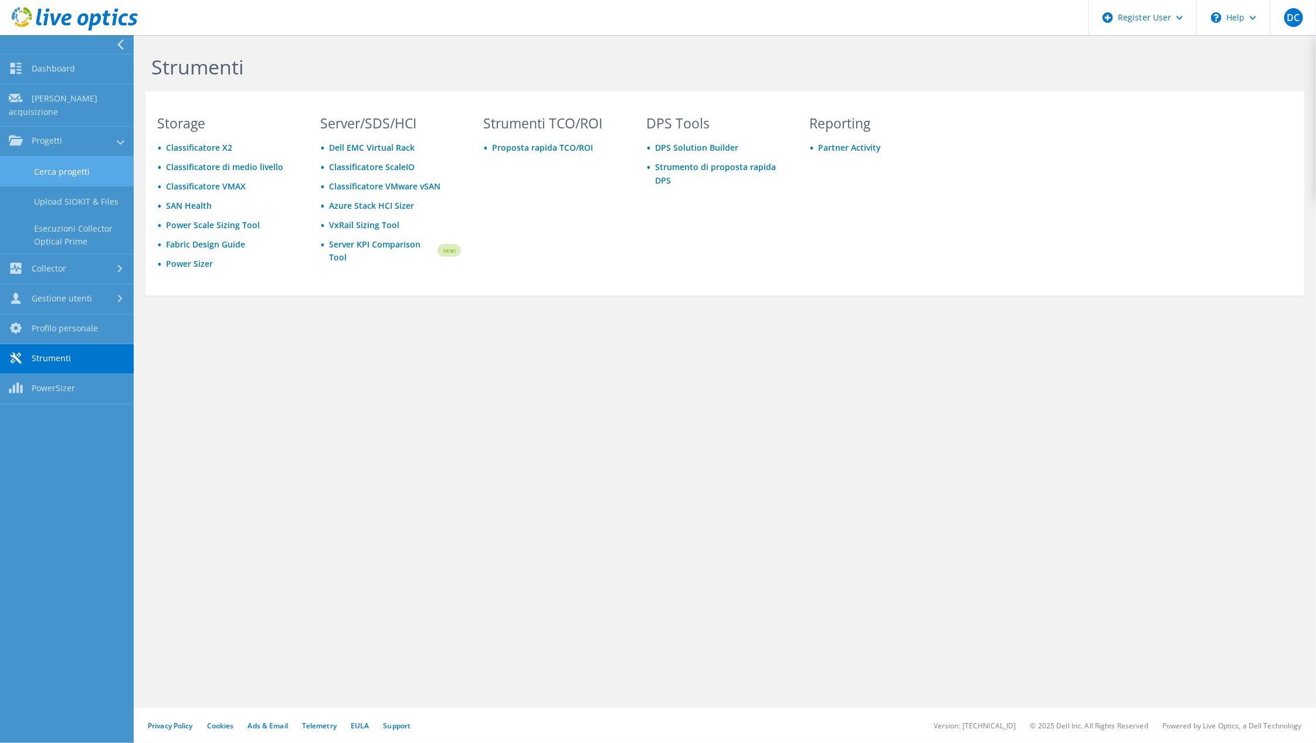
click at [62, 157] on link "Cerca progetti" at bounding box center [67, 172] width 134 height 30
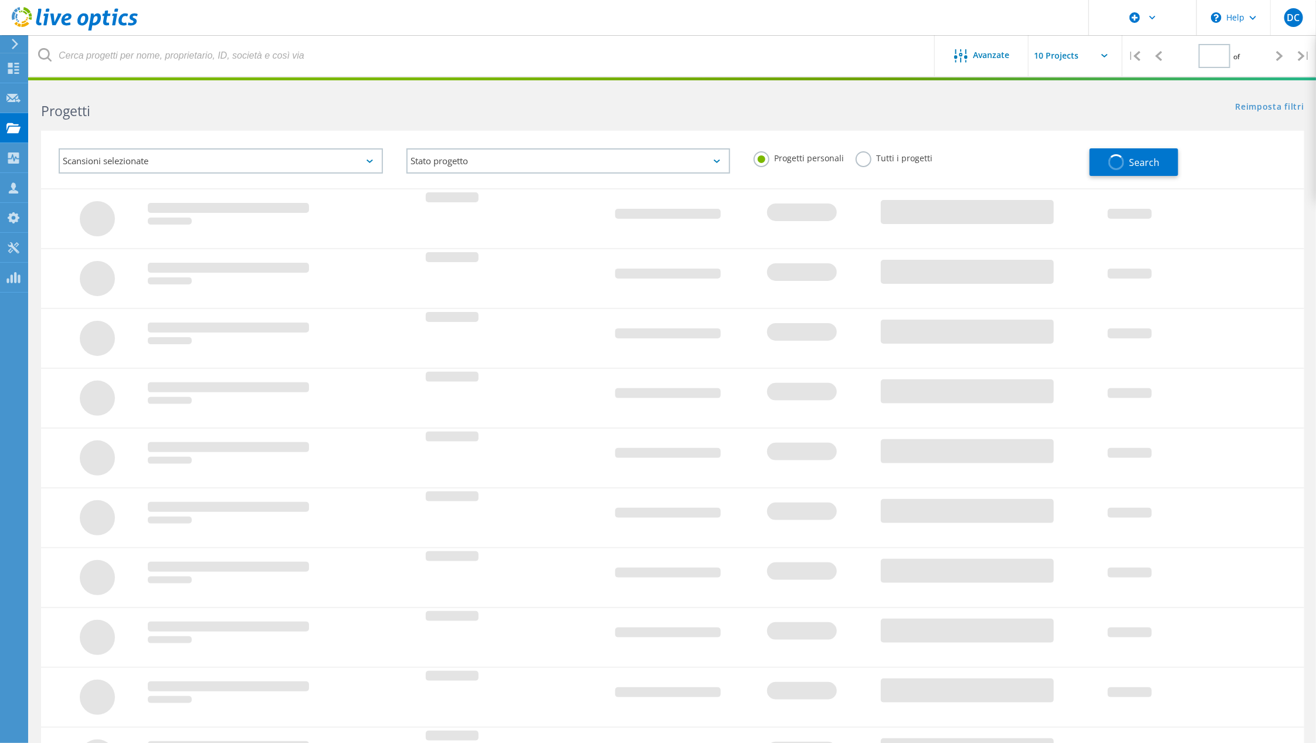
type input "1"
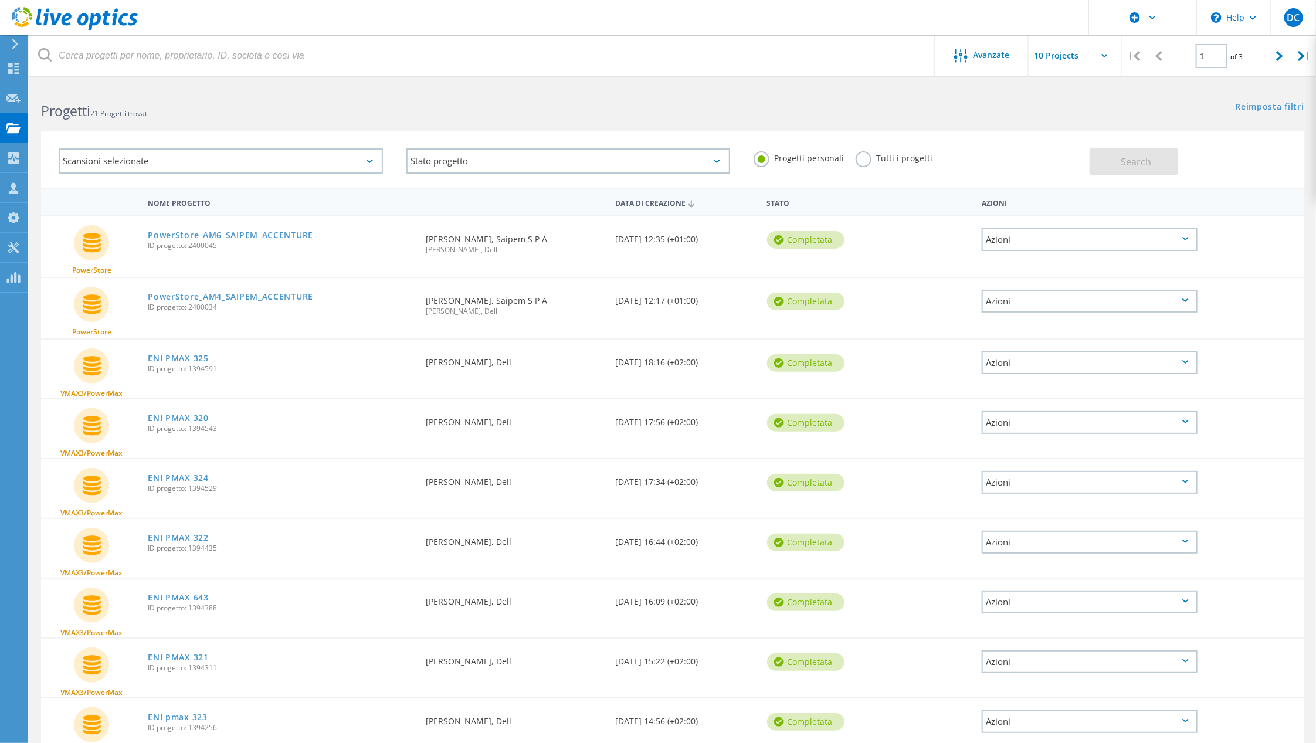
click at [893, 161] on label "Tutti i progetti" at bounding box center [893, 156] width 77 height 11
click at [0, 0] on input "Tutti i progetti" at bounding box center [0, 0] width 0 height 0
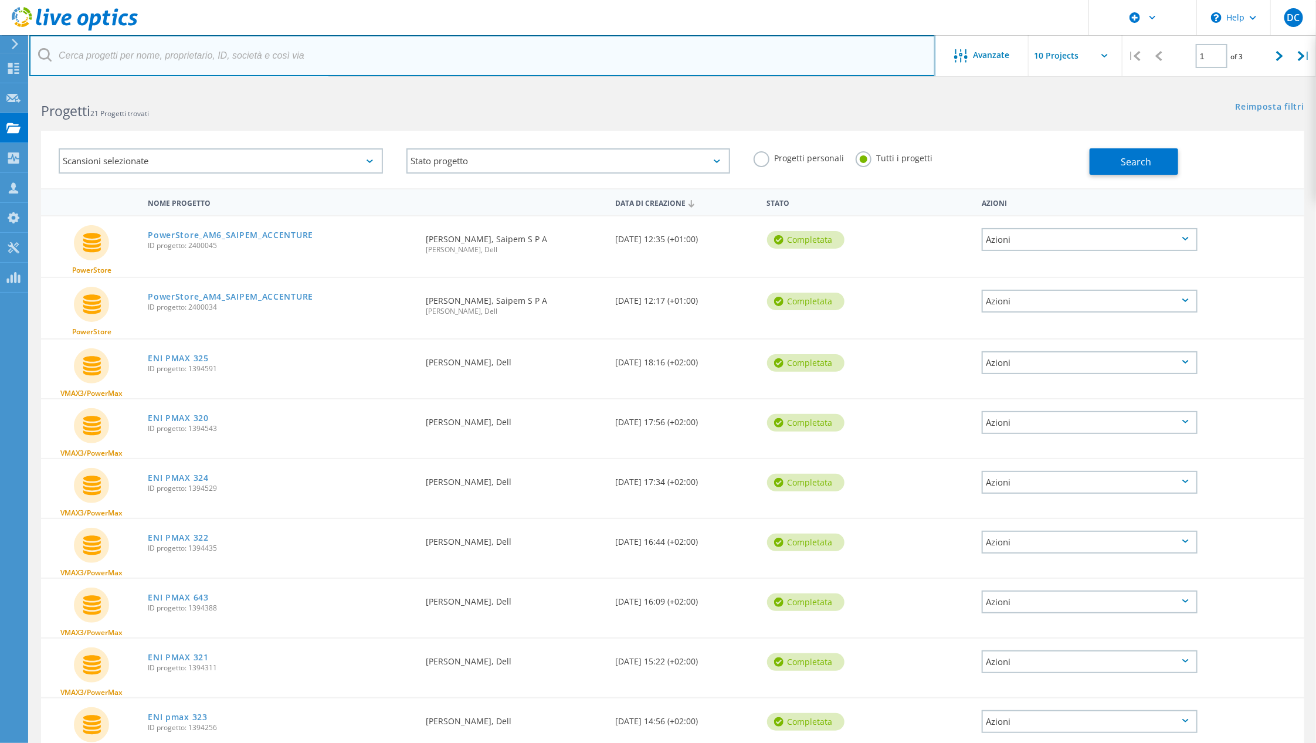
click at [259, 57] on input "text" at bounding box center [482, 55] width 906 height 41
type input "3045622"
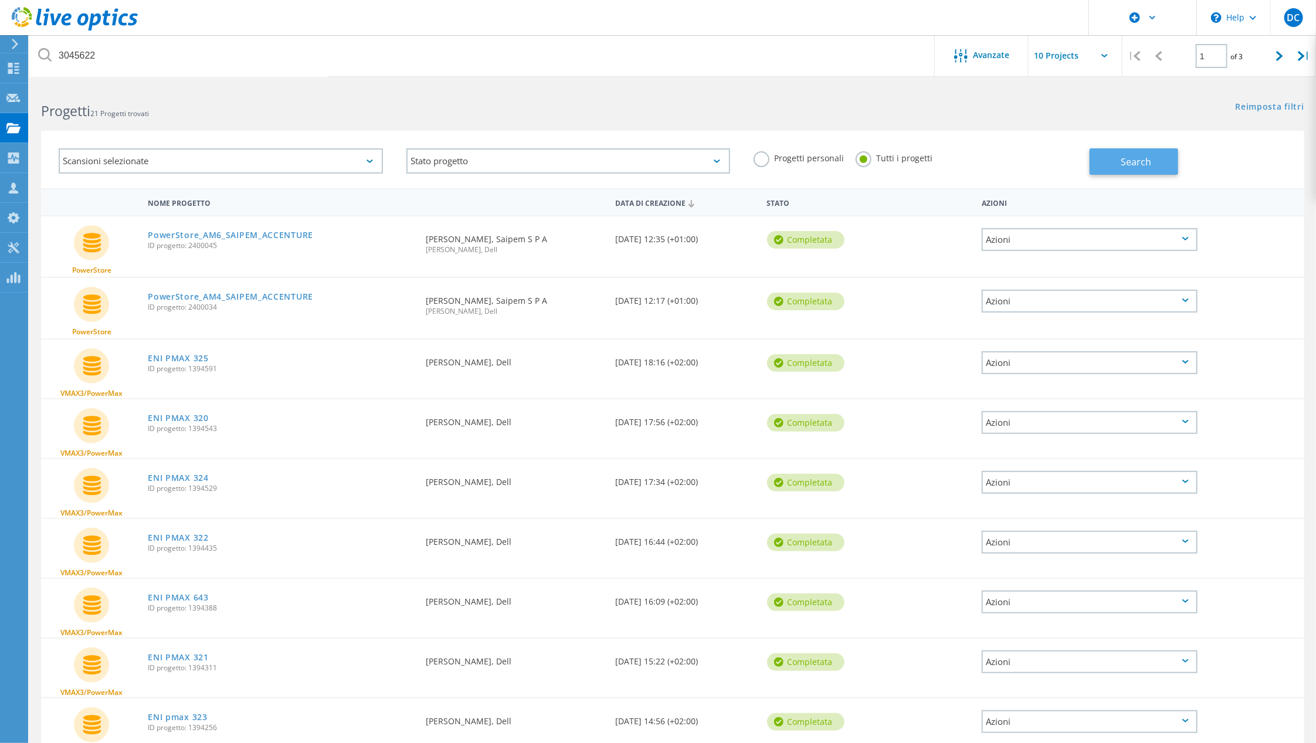
click at [1126, 159] on span "Search" at bounding box center [1136, 161] width 30 height 13
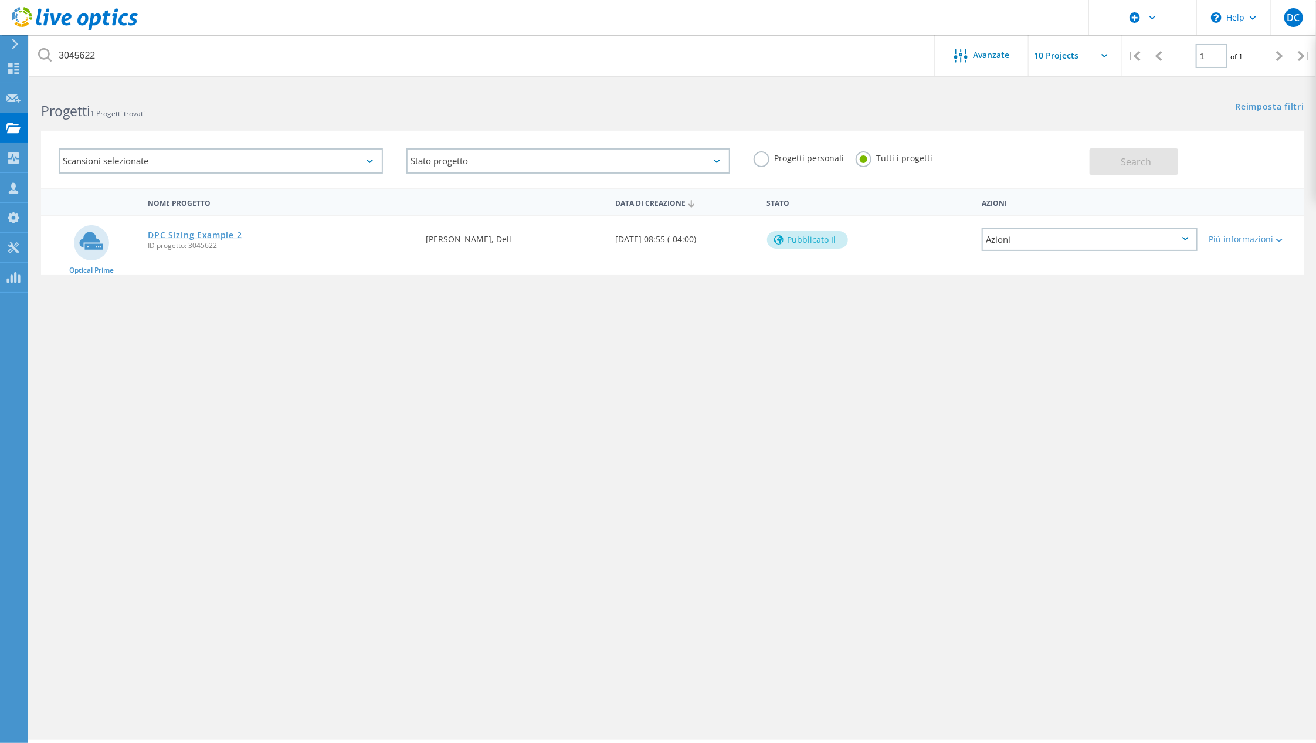
click at [198, 231] on link "DPC Sizing Example 2" at bounding box center [195, 235] width 94 height 8
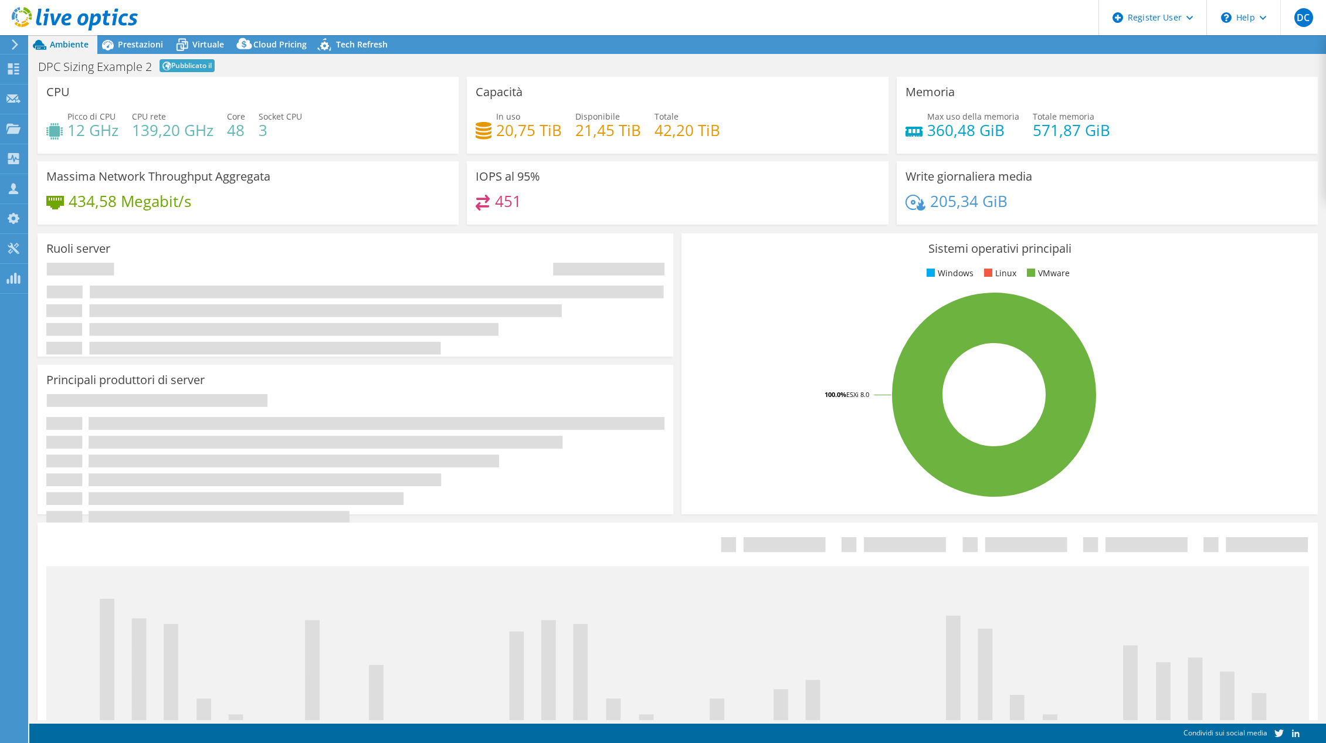
select select "EUFrankfurt"
select select "EUR"
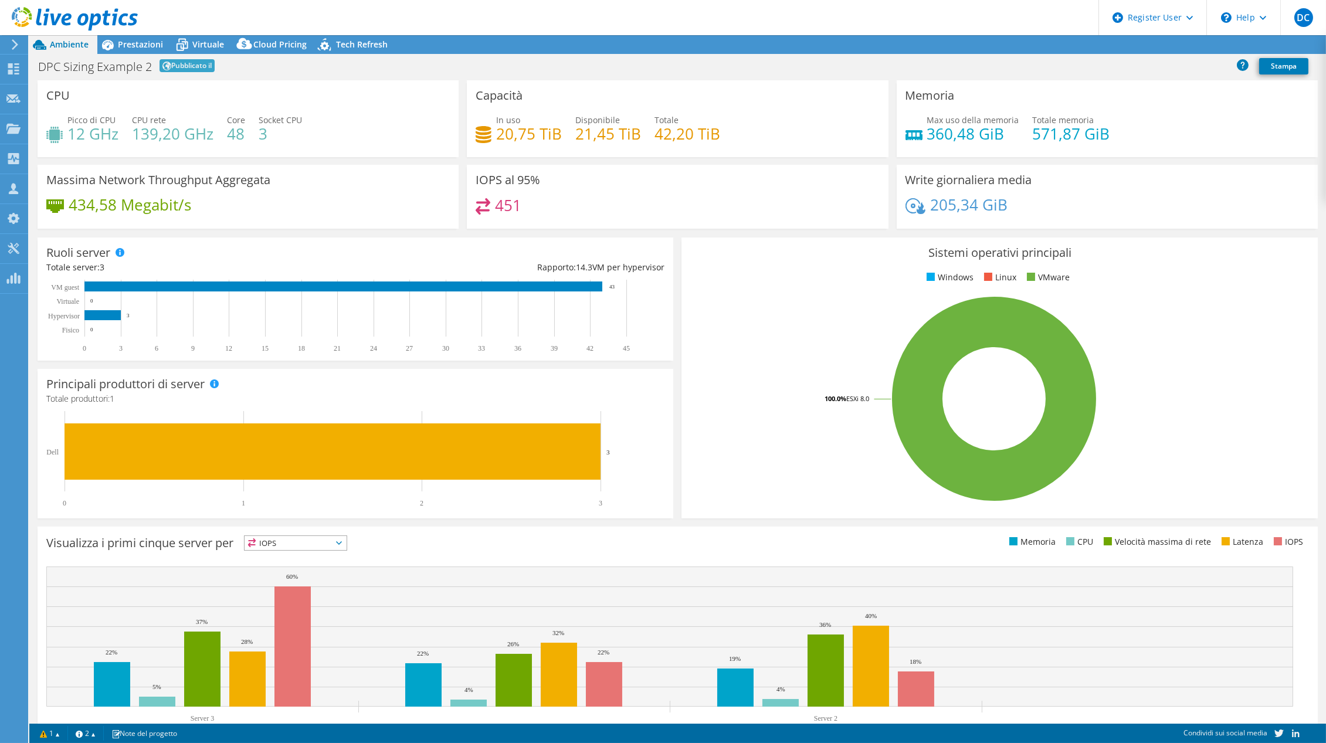
click at [141, 47] on span "Prestazioni" at bounding box center [140, 44] width 45 height 11
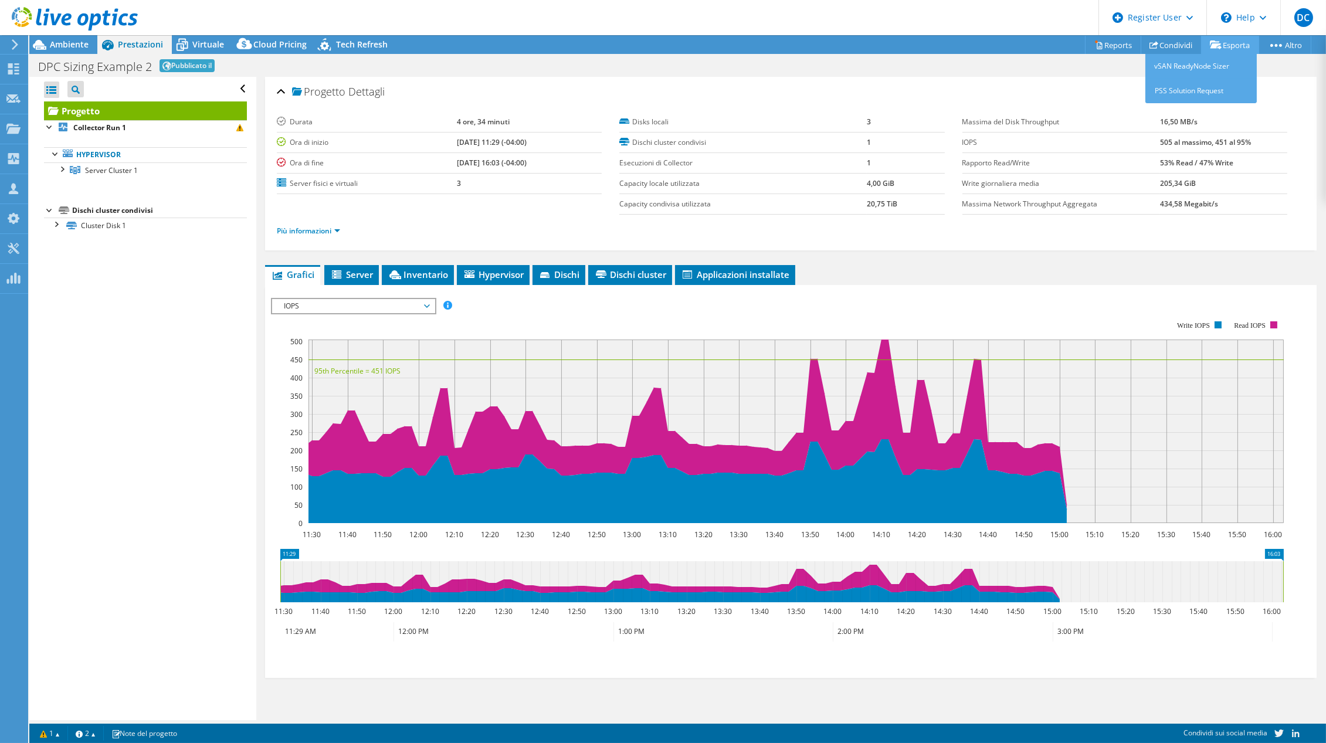
click at [1237, 45] on link "Esporta" at bounding box center [1230, 45] width 58 height 18
click at [1197, 67] on link "vSAN ReadyNode Sizer" at bounding box center [1200, 66] width 111 height 25
click at [1099, 45] on link "Reports" at bounding box center [1113, 45] width 56 height 18
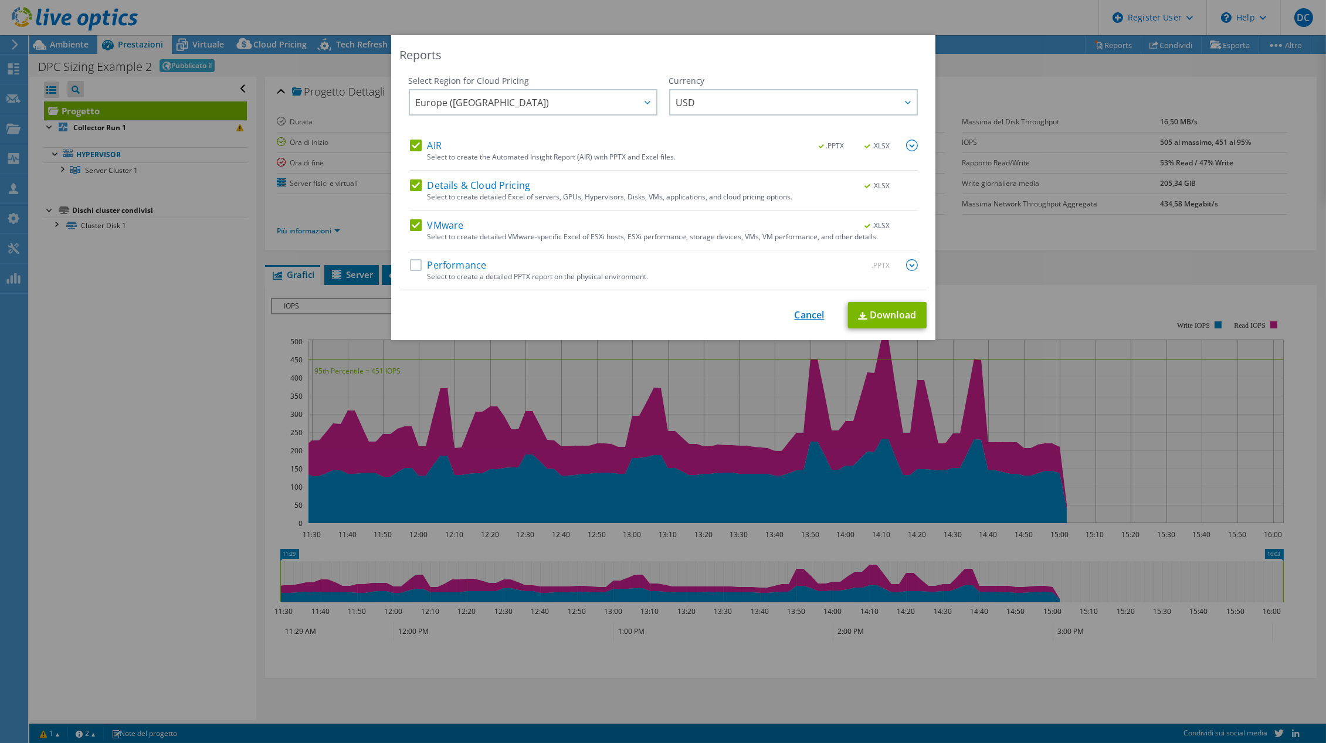
click at [799, 310] on link "Cancel" at bounding box center [809, 315] width 30 height 11
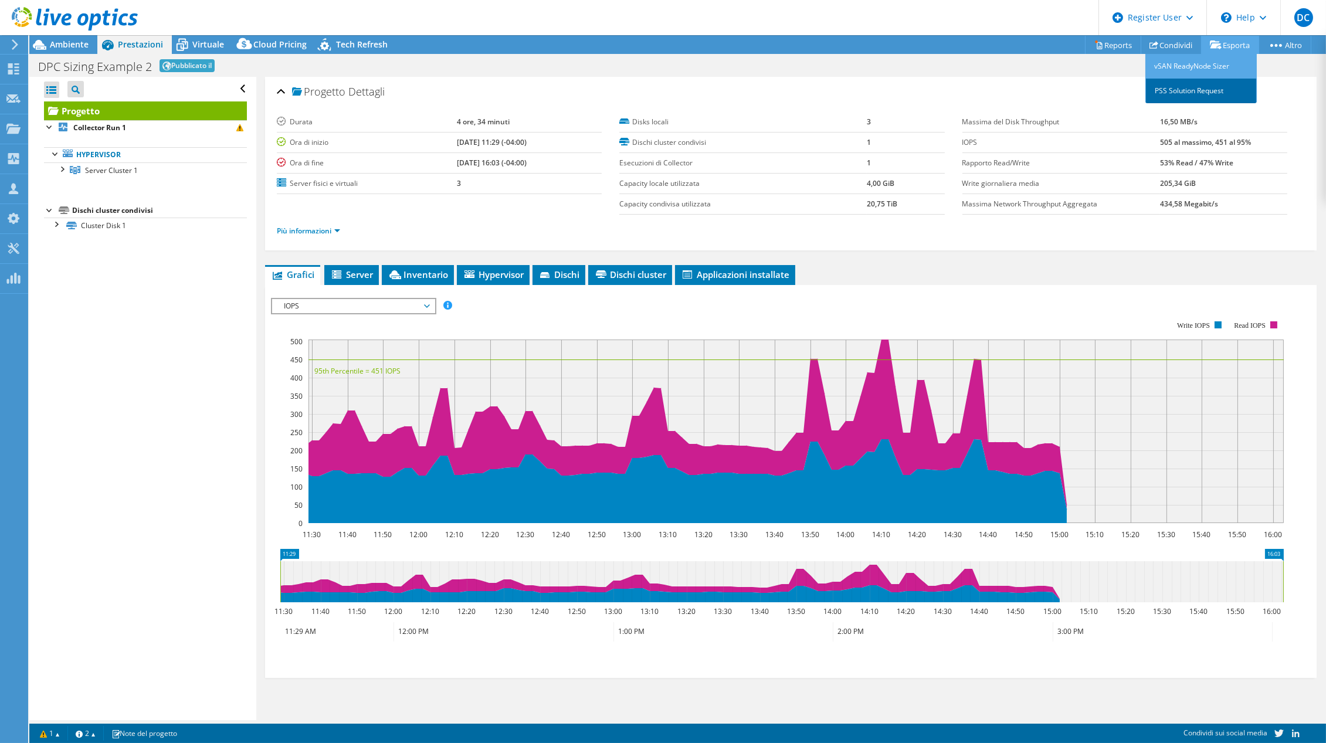
click at [1204, 86] on link "PSS Solution Request" at bounding box center [1200, 91] width 111 height 25
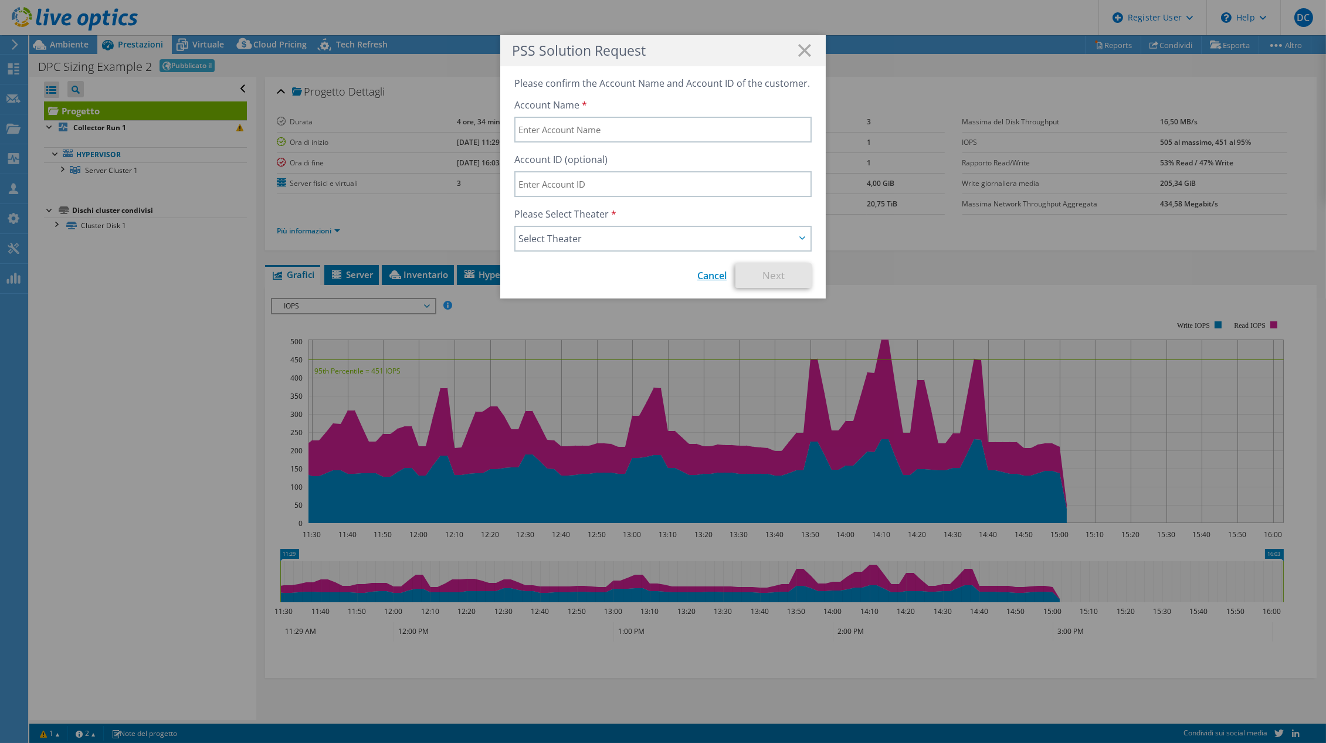
click at [710, 274] on link "Cancel" at bounding box center [711, 275] width 29 height 13
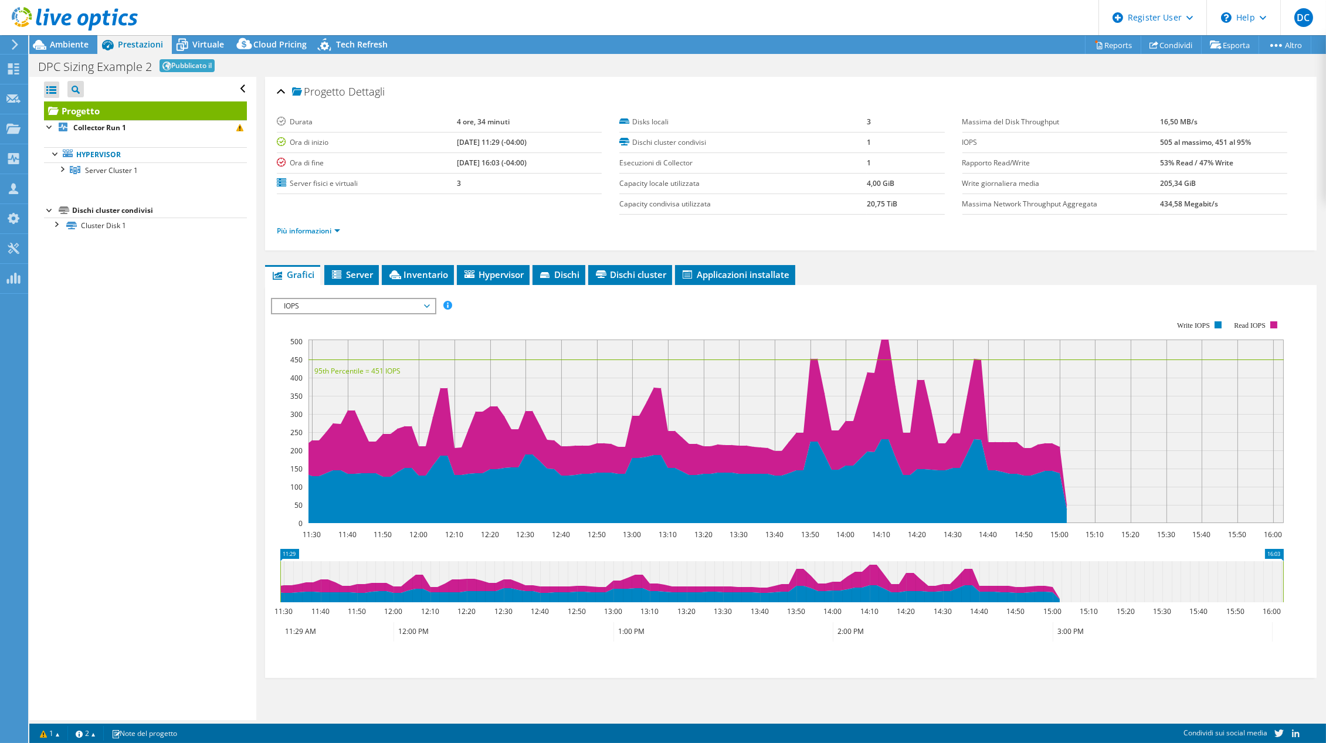
click at [137, 45] on span "Prestazioni" at bounding box center [140, 44] width 45 height 11
click at [101, 157] on link "Hypervisor" at bounding box center [145, 154] width 203 height 15
click at [100, 165] on span "Server Cluster 1" at bounding box center [111, 170] width 53 height 10
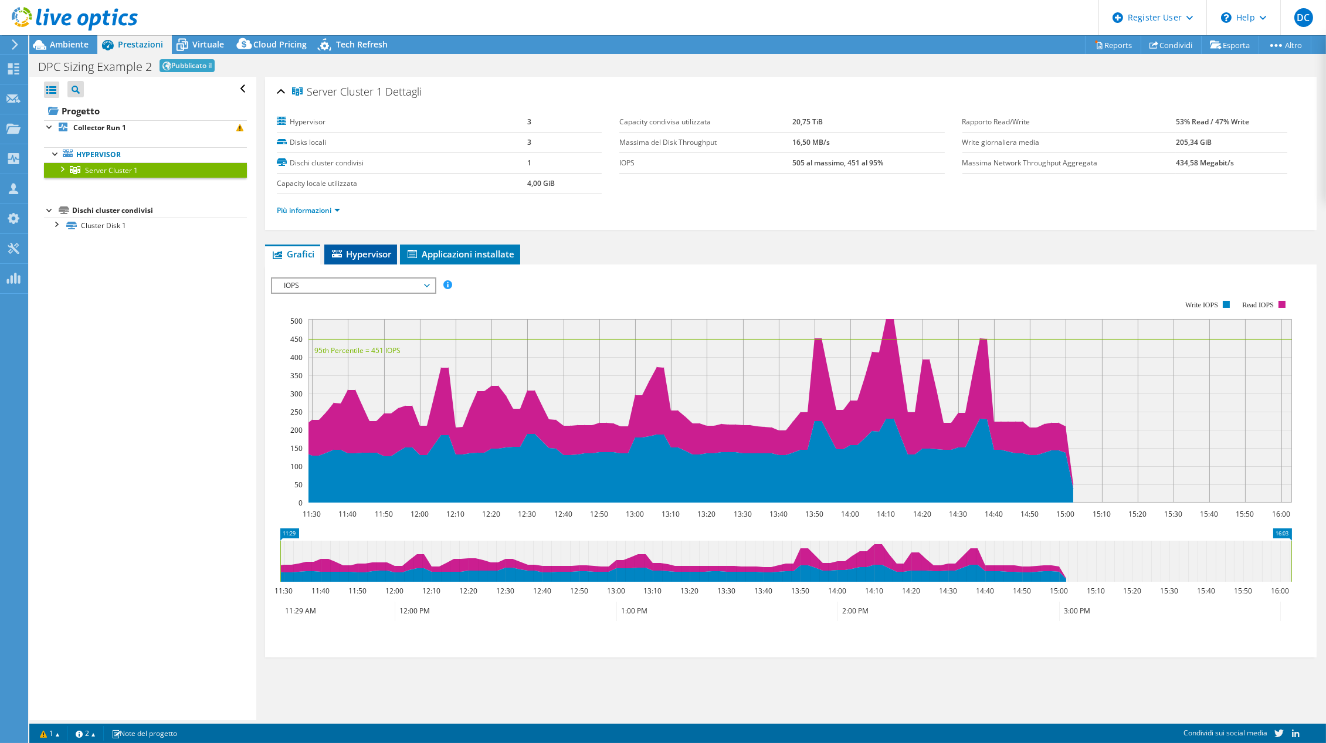
click at [361, 254] on span "Hypervisor" at bounding box center [360, 254] width 61 height 12
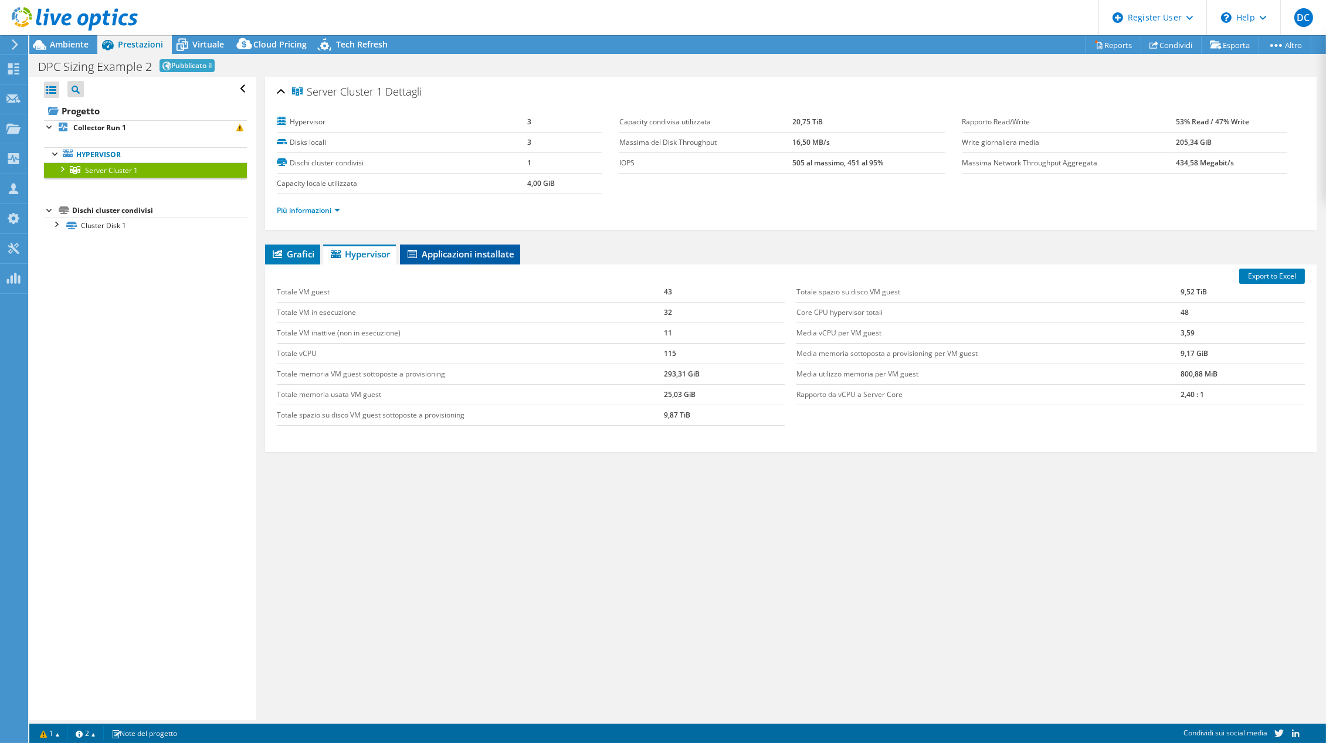
click at [456, 249] on span "Applicazioni installate" at bounding box center [460, 254] width 108 height 12
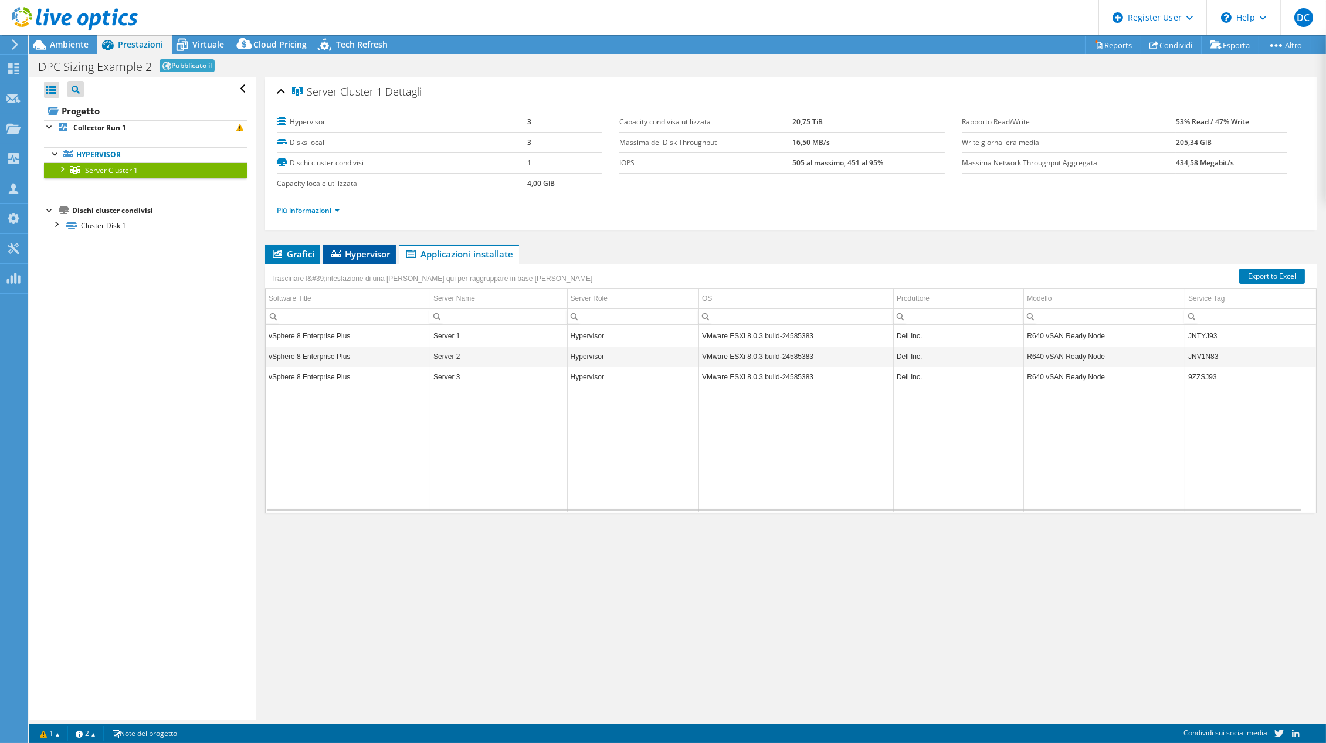
click at [380, 253] on span "Hypervisor" at bounding box center [359, 254] width 61 height 12
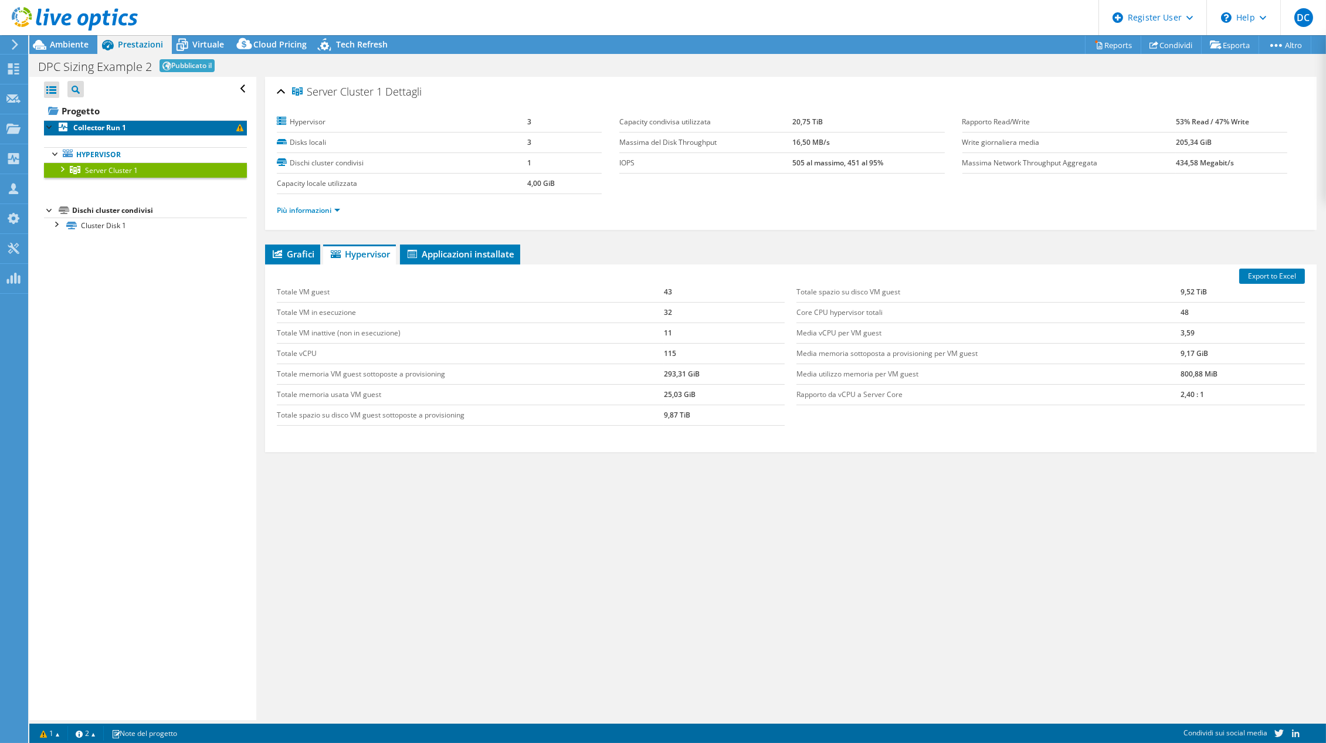
click at [103, 124] on b "Collector Run 1" at bounding box center [99, 128] width 53 height 10
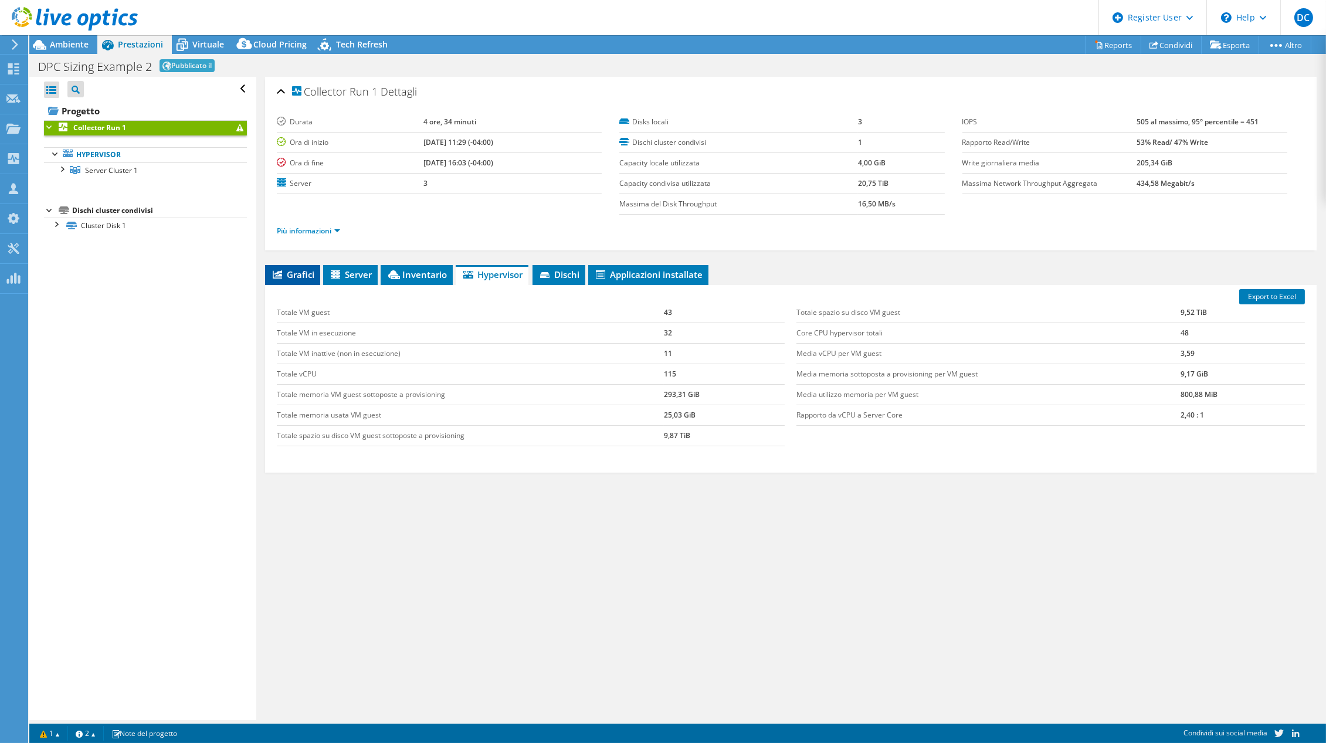
click at [294, 270] on span "Grafici" at bounding box center [292, 275] width 43 height 12
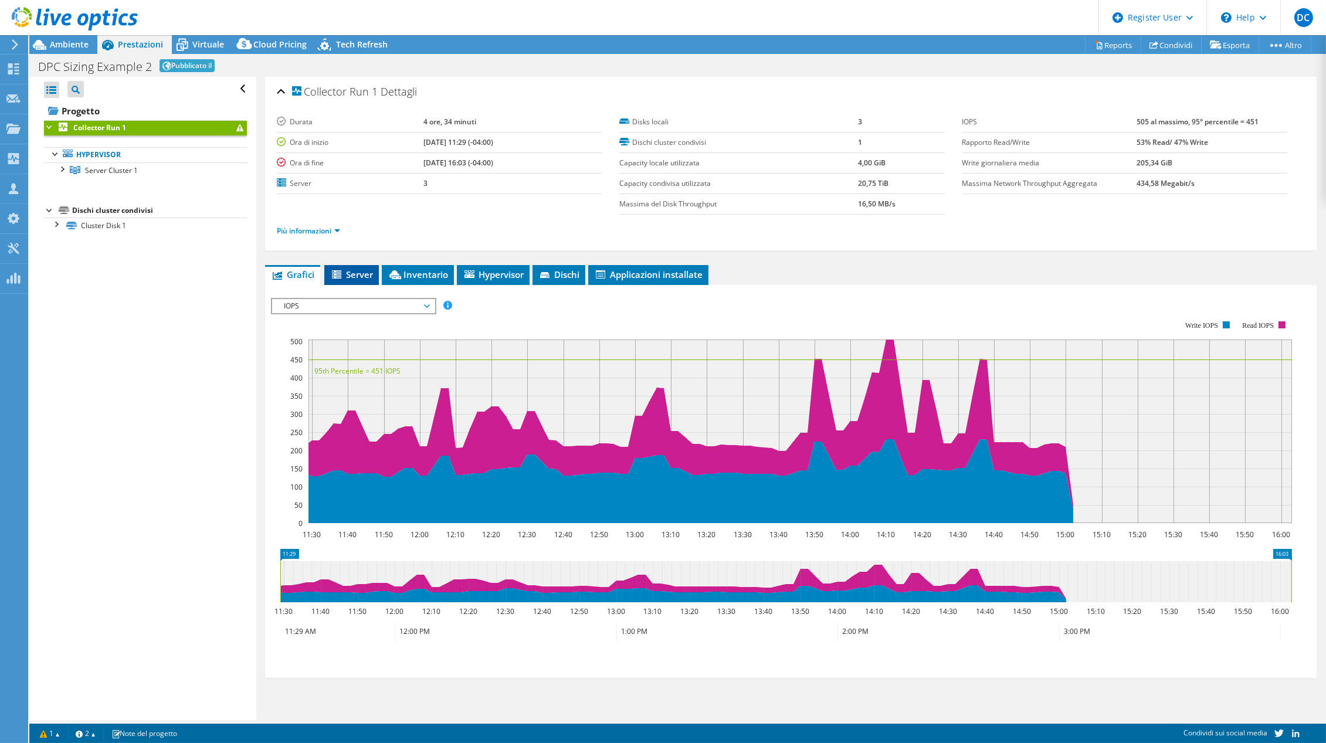
click at [335, 270] on li "Server" at bounding box center [351, 275] width 55 height 20
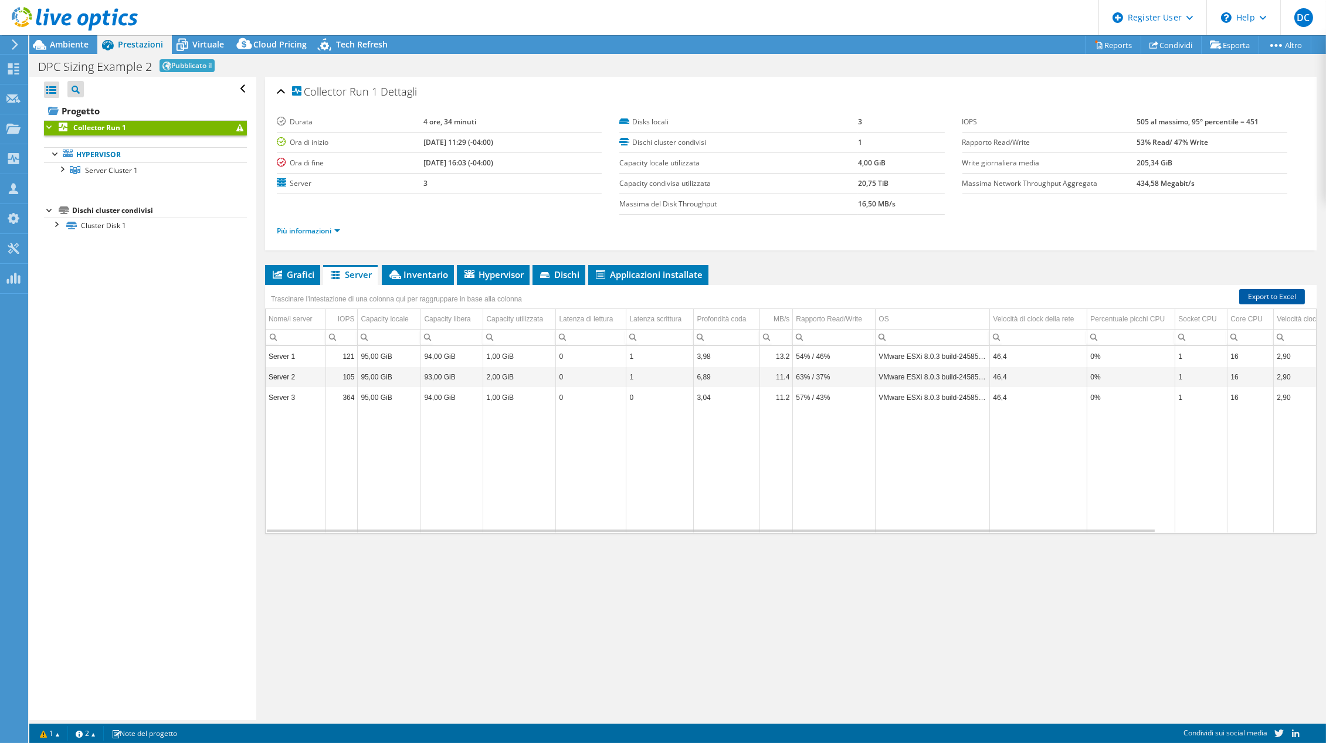
click at [1263, 294] on link "Export to Excel" at bounding box center [1272, 296] width 66 height 15
